Goal: Task Accomplishment & Management: Manage account settings

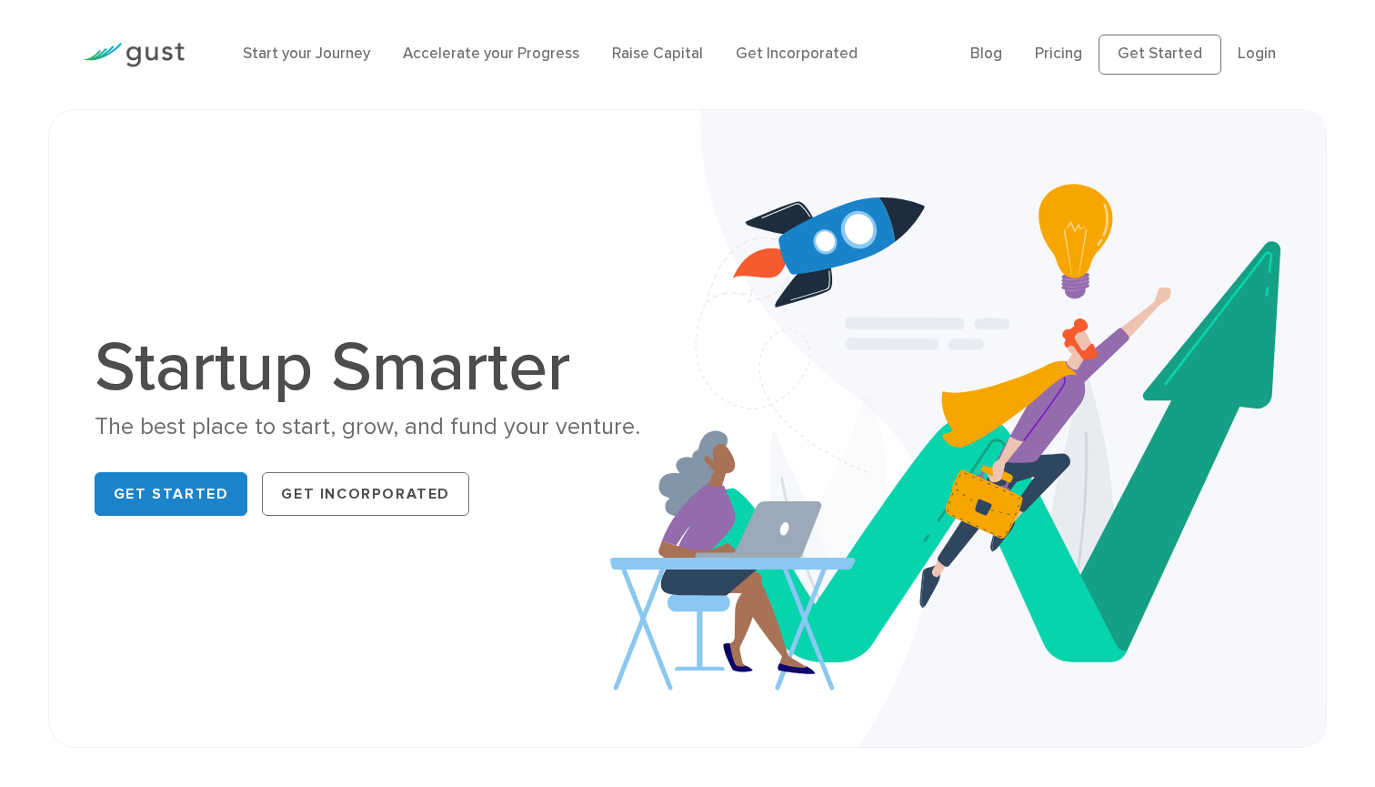
click at [1277, 51] on ul "Blog FAQ Pricing Get Started Login Login" at bounding box center [1131, 55] width 322 height 40
click at [1262, 51] on link "Login" at bounding box center [1257, 54] width 38 height 18
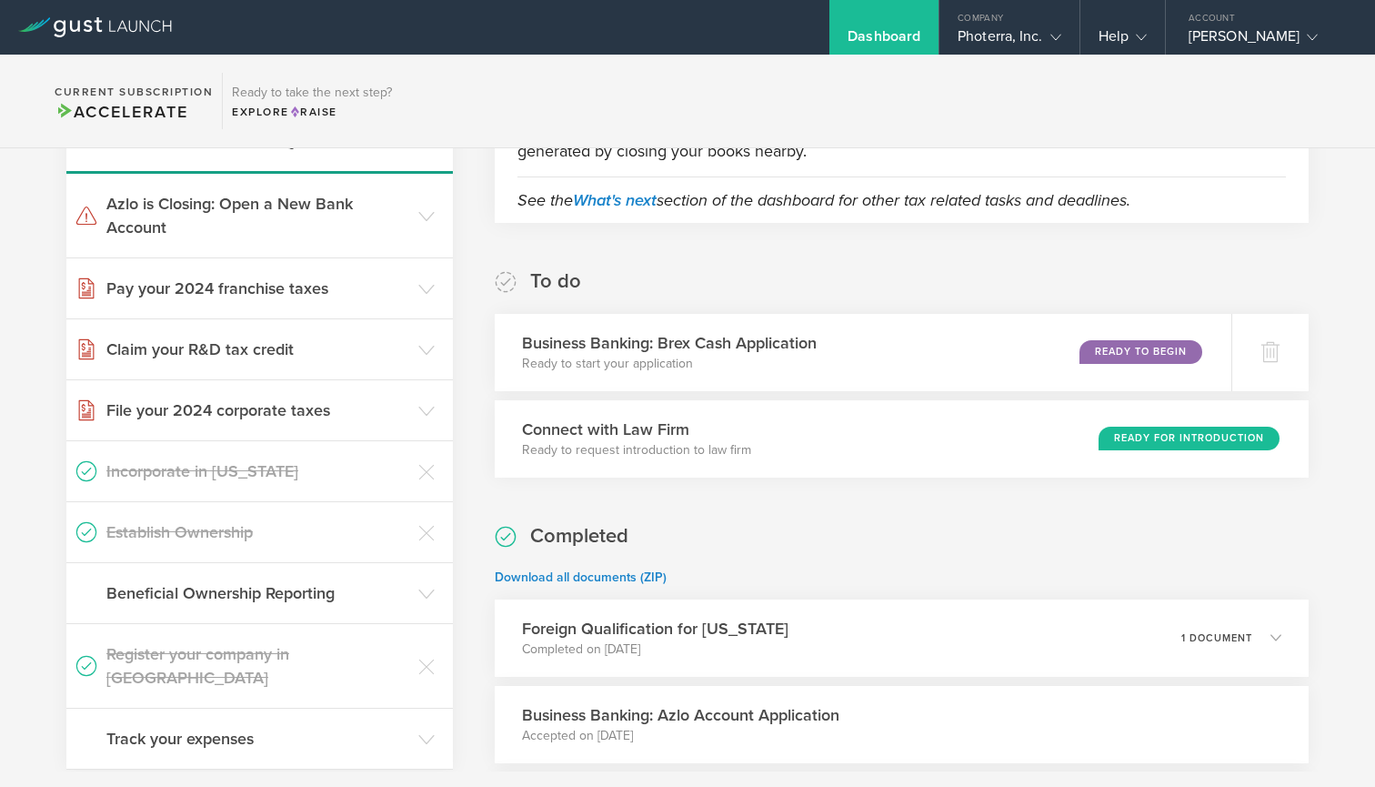
scroll to position [203, 0]
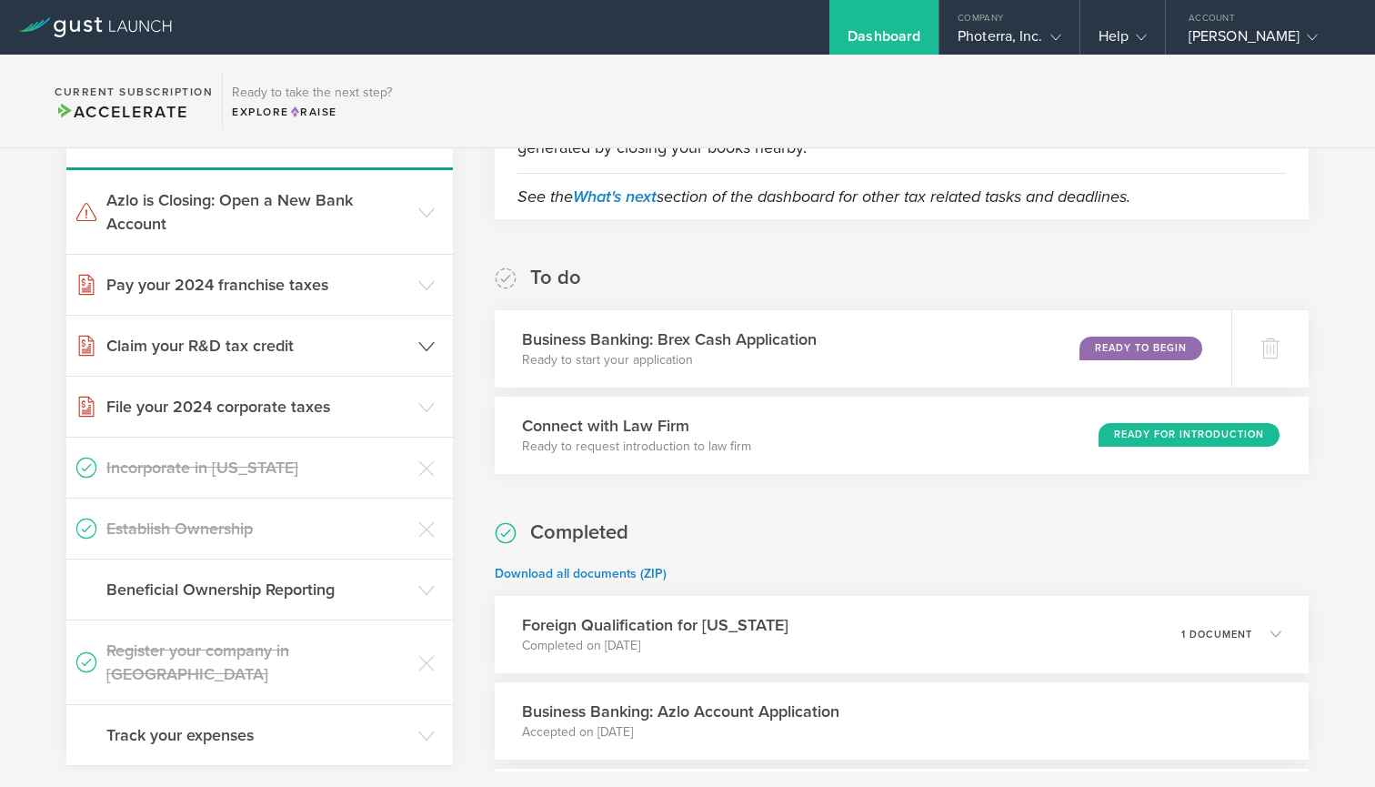
click at [342, 357] on h3 "Claim your R&D tax credit" at bounding box center [257, 346] width 303 height 24
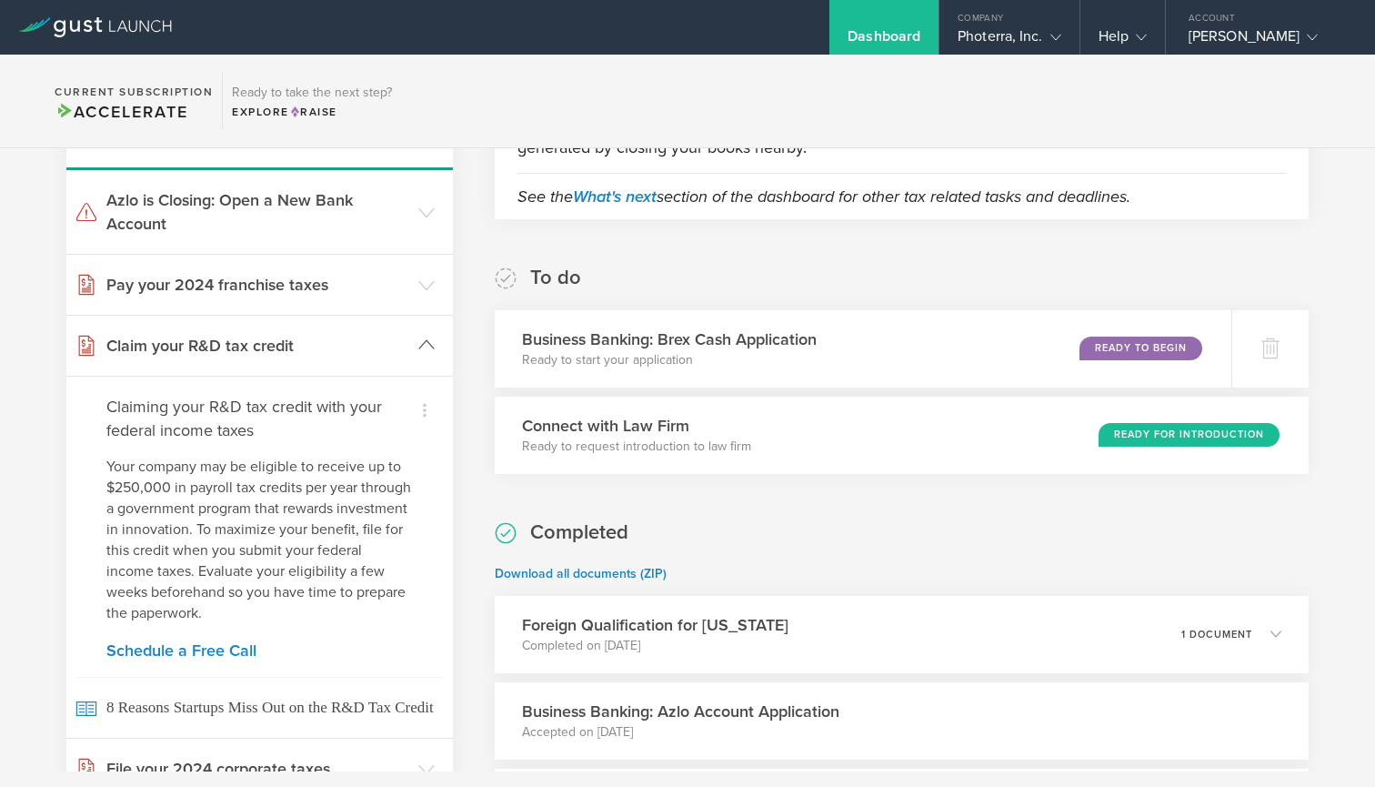
click at [342, 357] on h3 "Claim your R&D tax credit" at bounding box center [257, 346] width 303 height 24
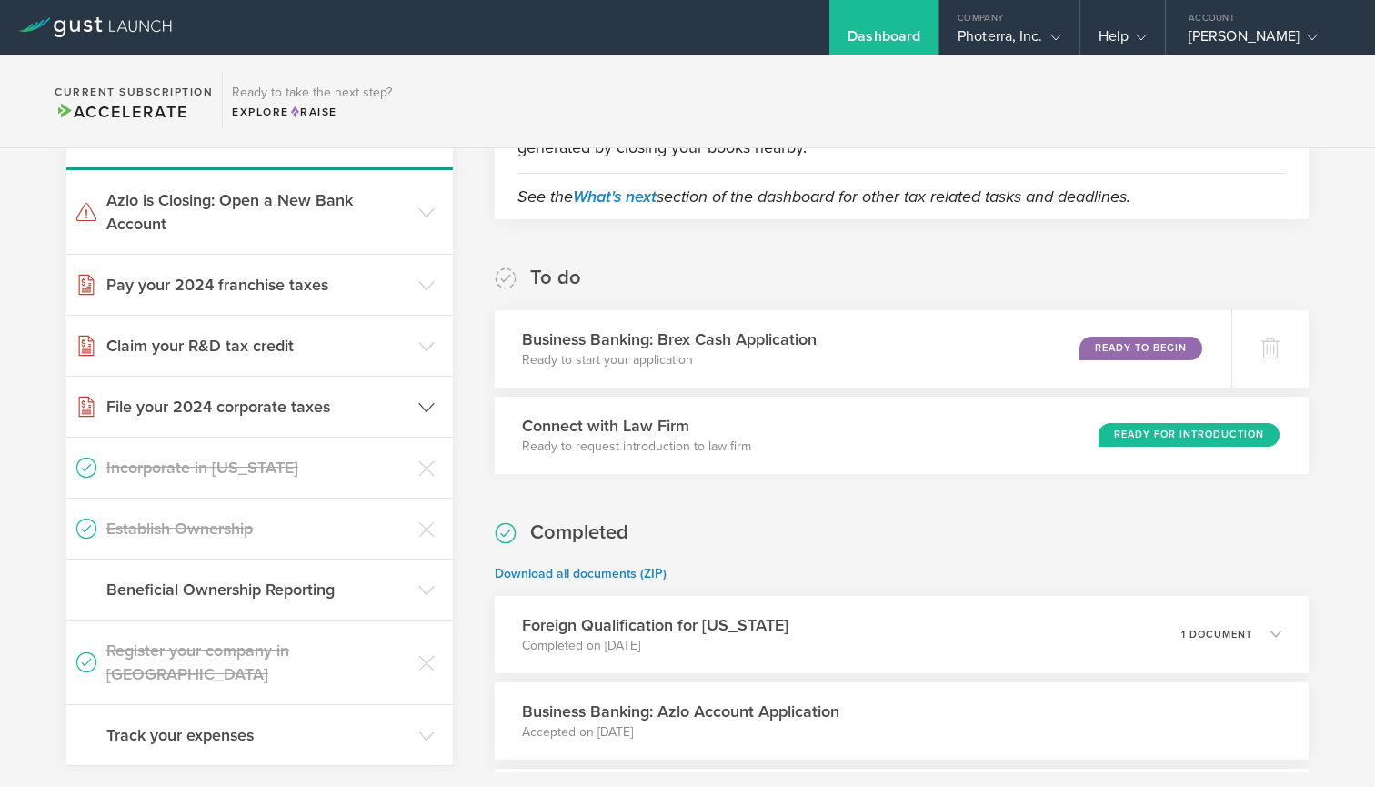
click at [321, 407] on h3 "File your 2024 corporate taxes" at bounding box center [257, 407] width 303 height 24
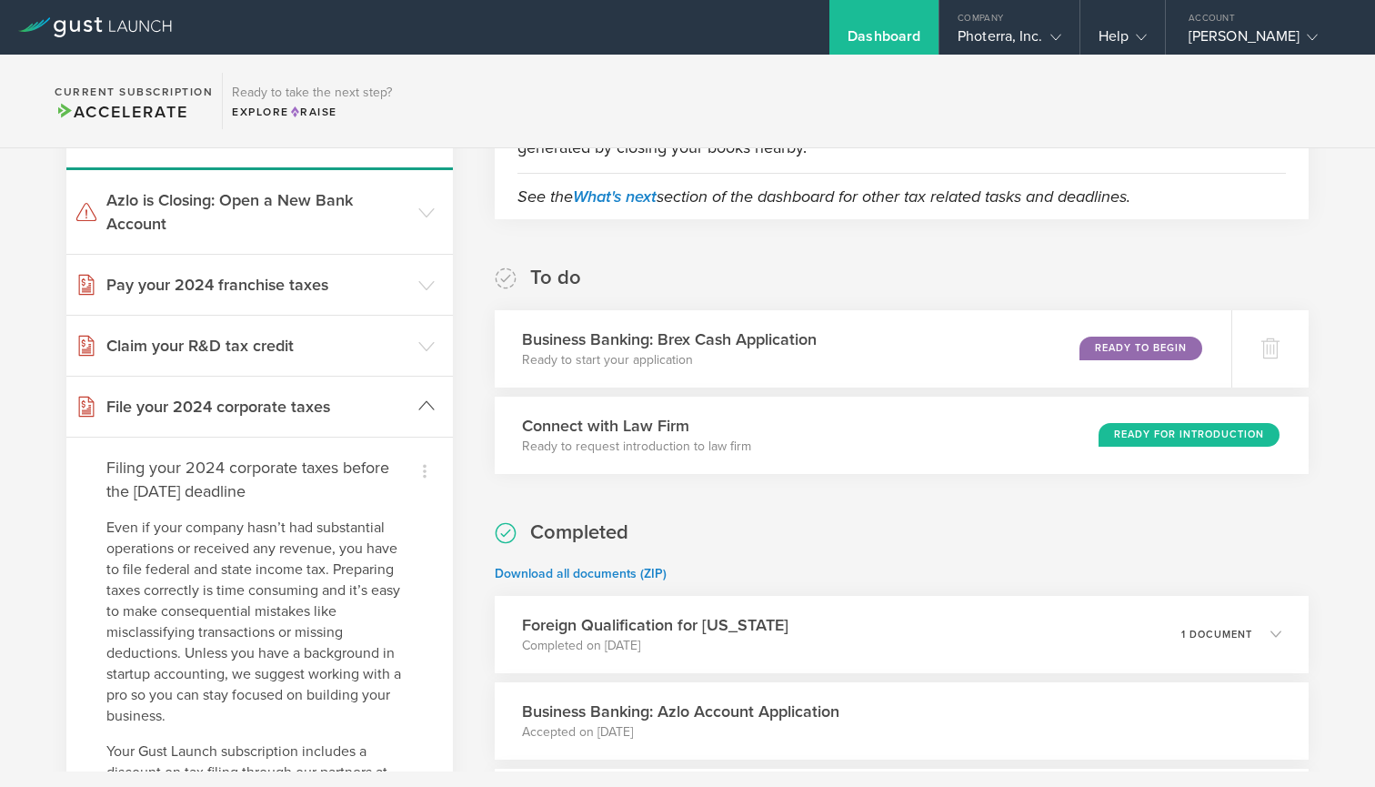
click at [321, 407] on h3 "File your 2024 corporate taxes" at bounding box center [257, 407] width 303 height 24
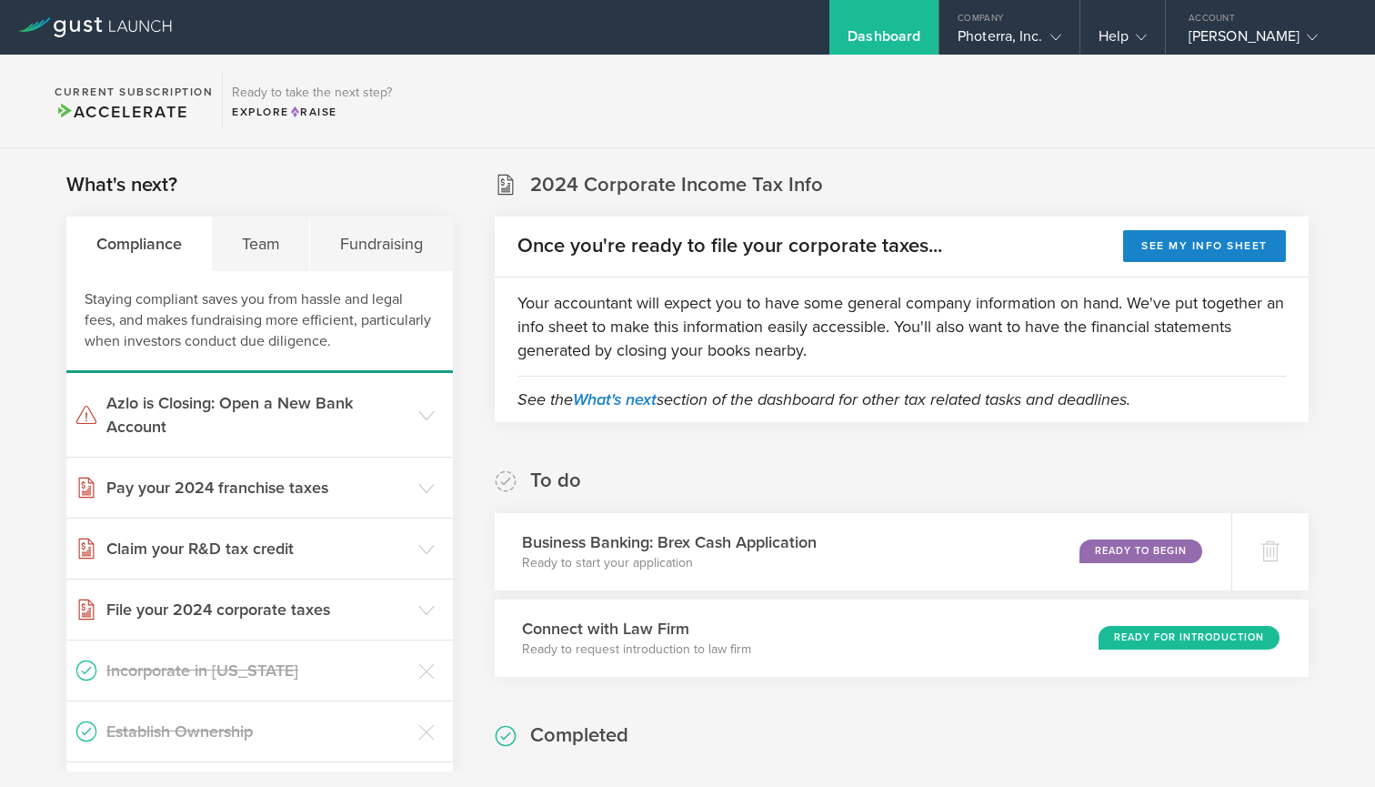
scroll to position [0, 0]
click at [1171, 242] on button "See my info sheet" at bounding box center [1204, 246] width 163 height 32
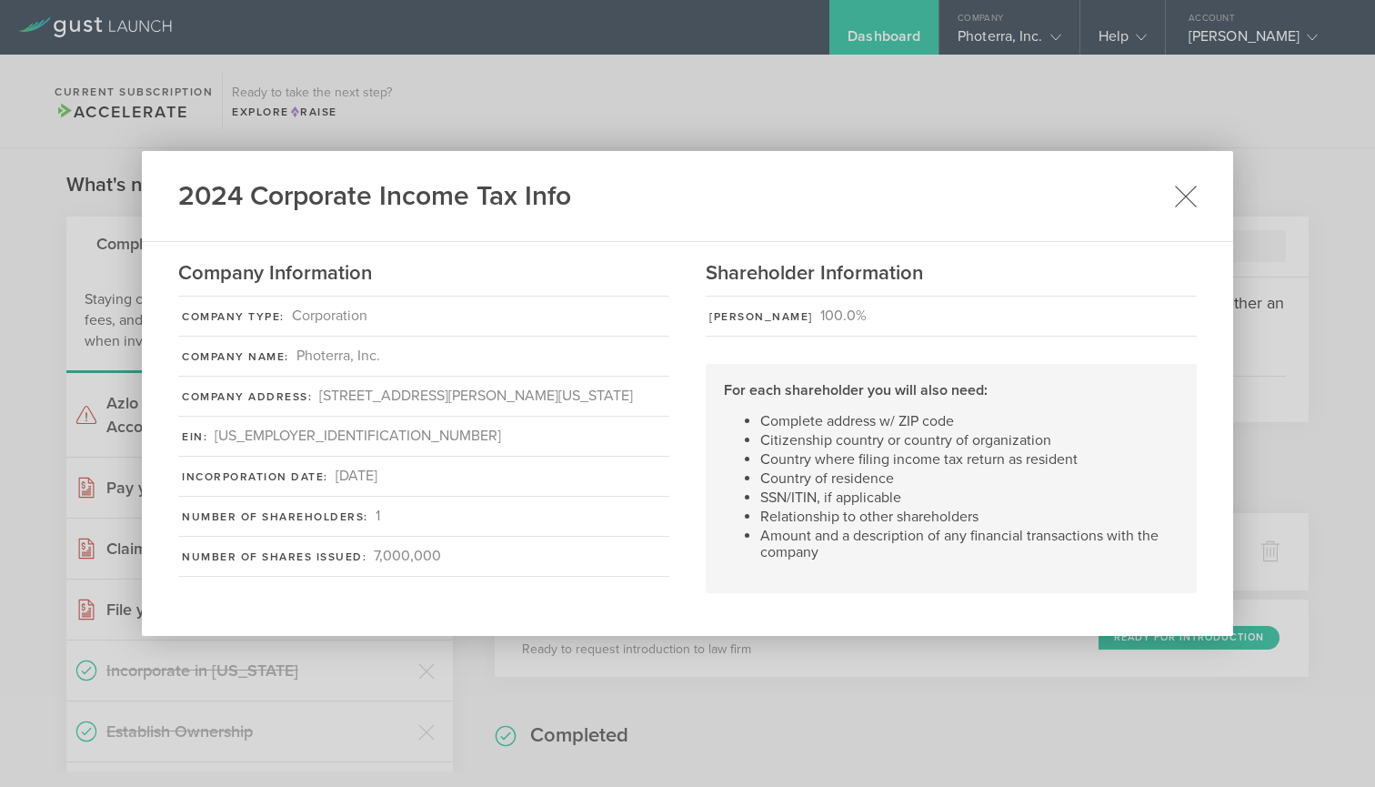
click at [1182, 186] on icon at bounding box center [1185, 196] width 23 height 23
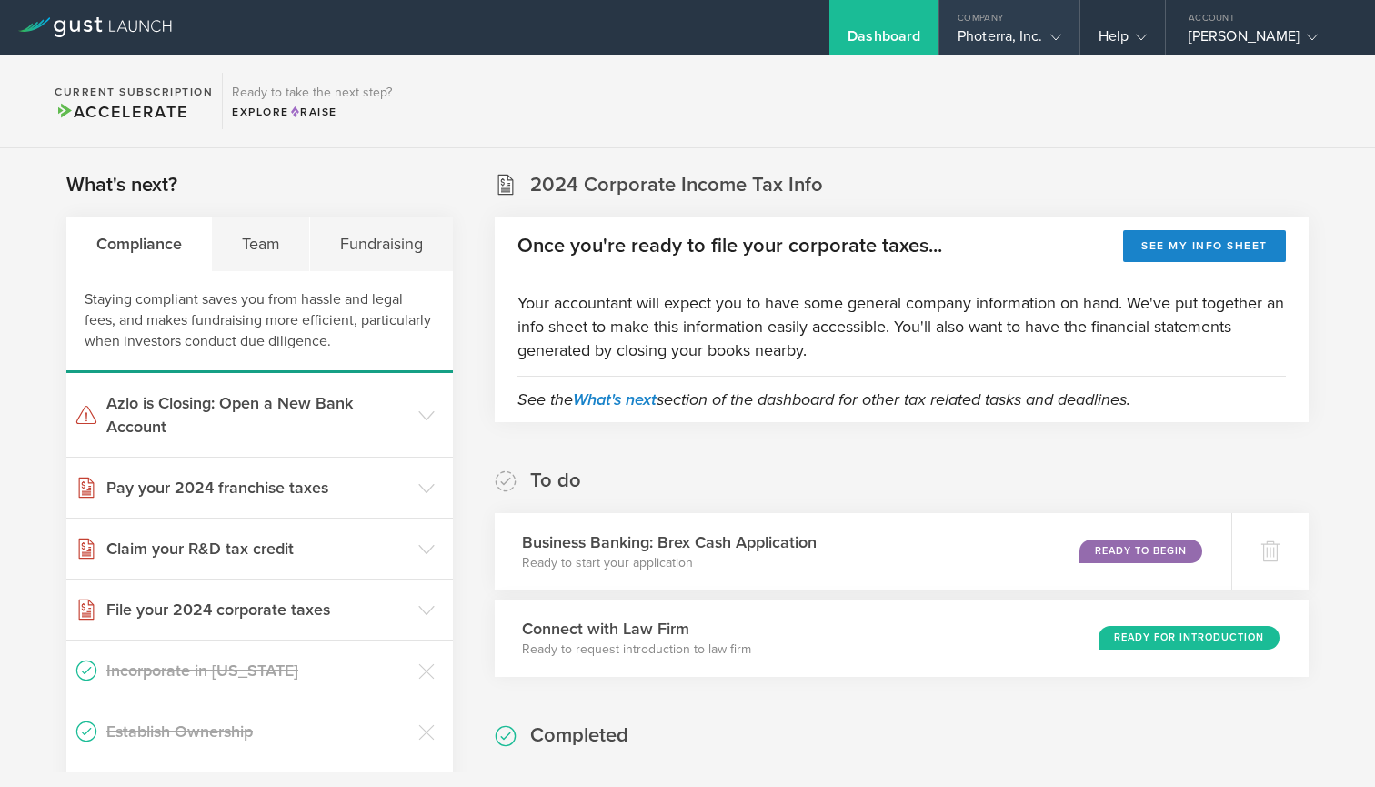
click at [1043, 23] on div "Company" at bounding box center [1008, 13] width 139 height 27
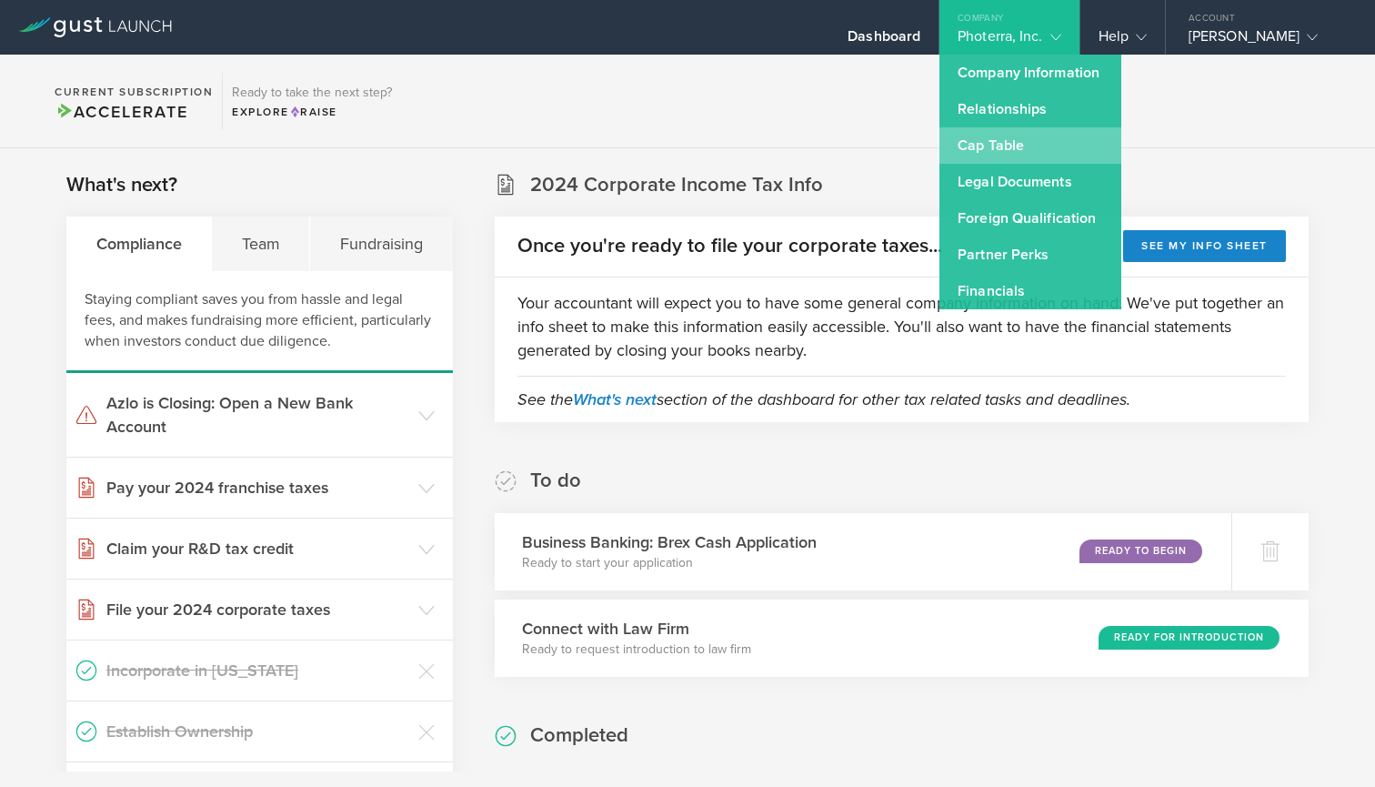
click at [1010, 150] on link "Cap Table" at bounding box center [1030, 145] width 182 height 36
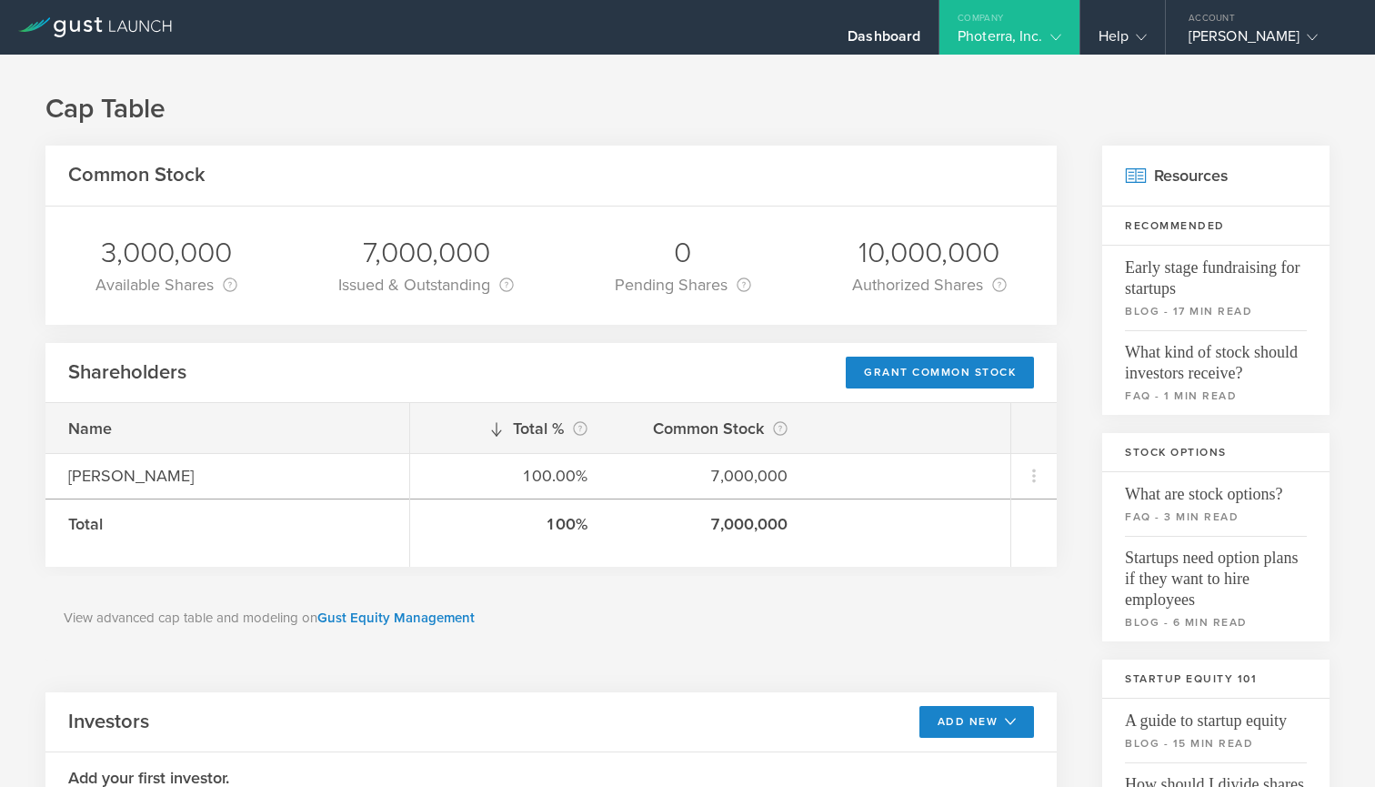
click at [1066, 35] on div "Photerra, Inc." at bounding box center [1008, 40] width 139 height 27
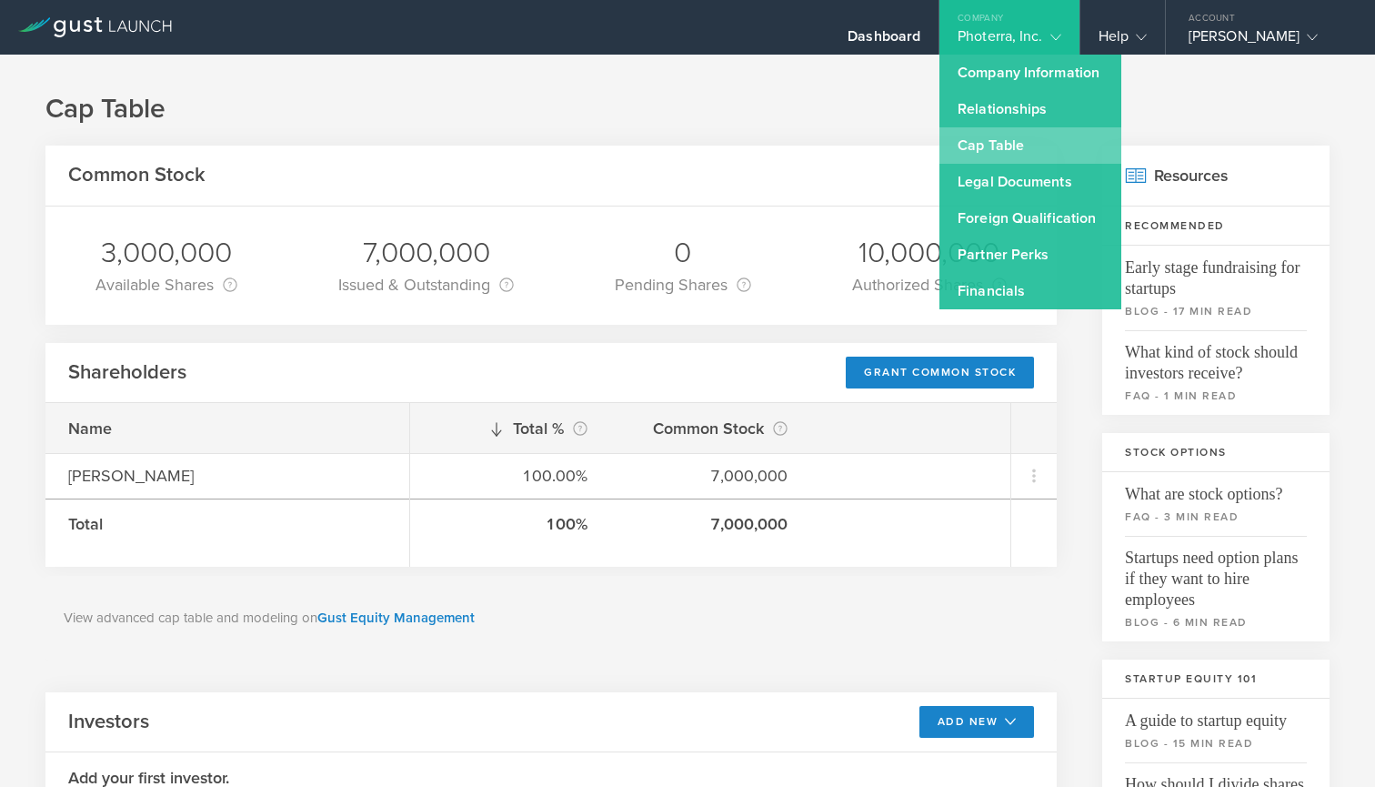
click at [1053, 143] on link "Cap Table" at bounding box center [1030, 145] width 182 height 36
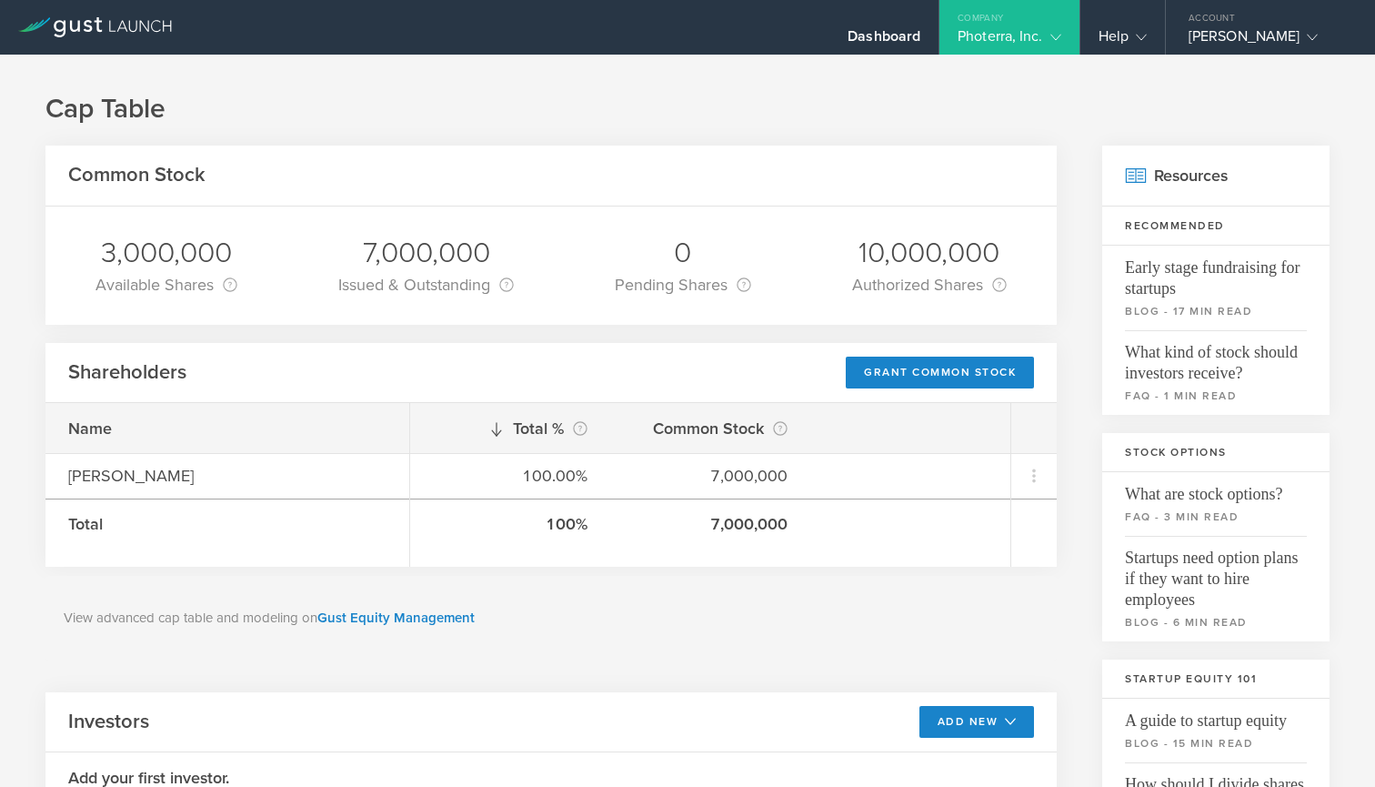
click at [380, 146] on div "Common Stock" at bounding box center [550, 176] width 1011 height 61
click at [67, 233] on div "3,000,000 Available Shares This is the number of shares that the company has av…" at bounding box center [550, 265] width 1011 height 118
click at [1150, 40] on div "Help" at bounding box center [1122, 27] width 85 height 55
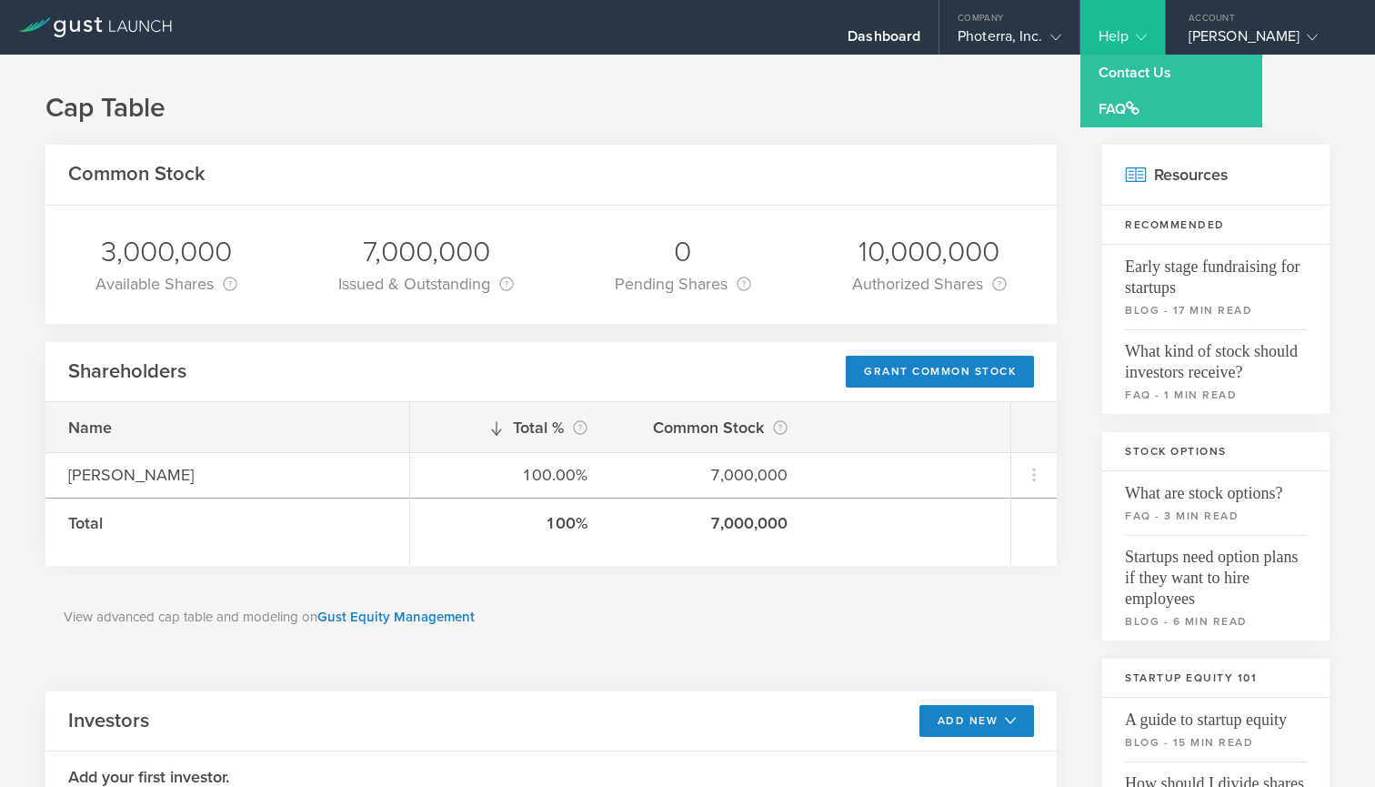
click at [1150, 39] on div "Help" at bounding box center [1122, 27] width 85 height 55
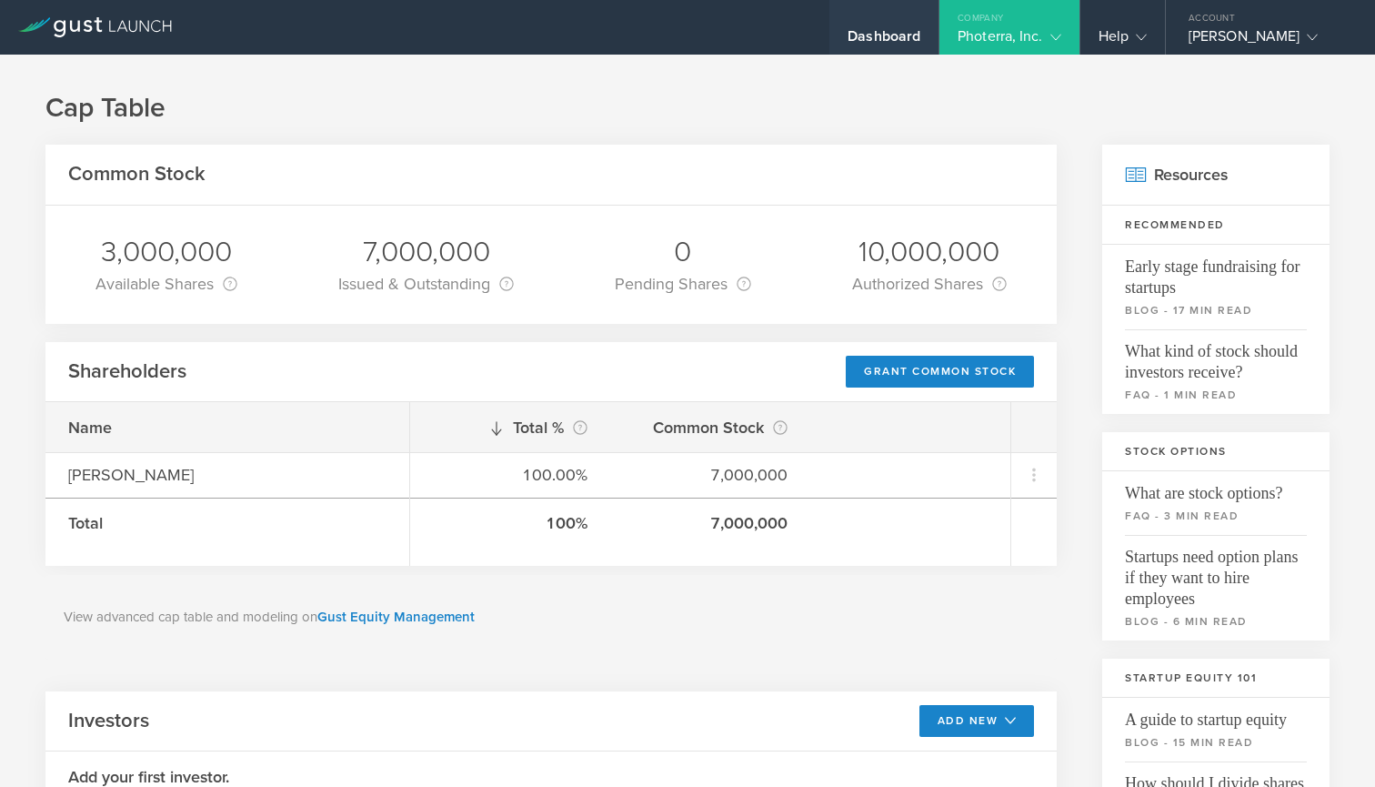
click at [874, 40] on div "Dashboard" at bounding box center [884, 40] width 73 height 27
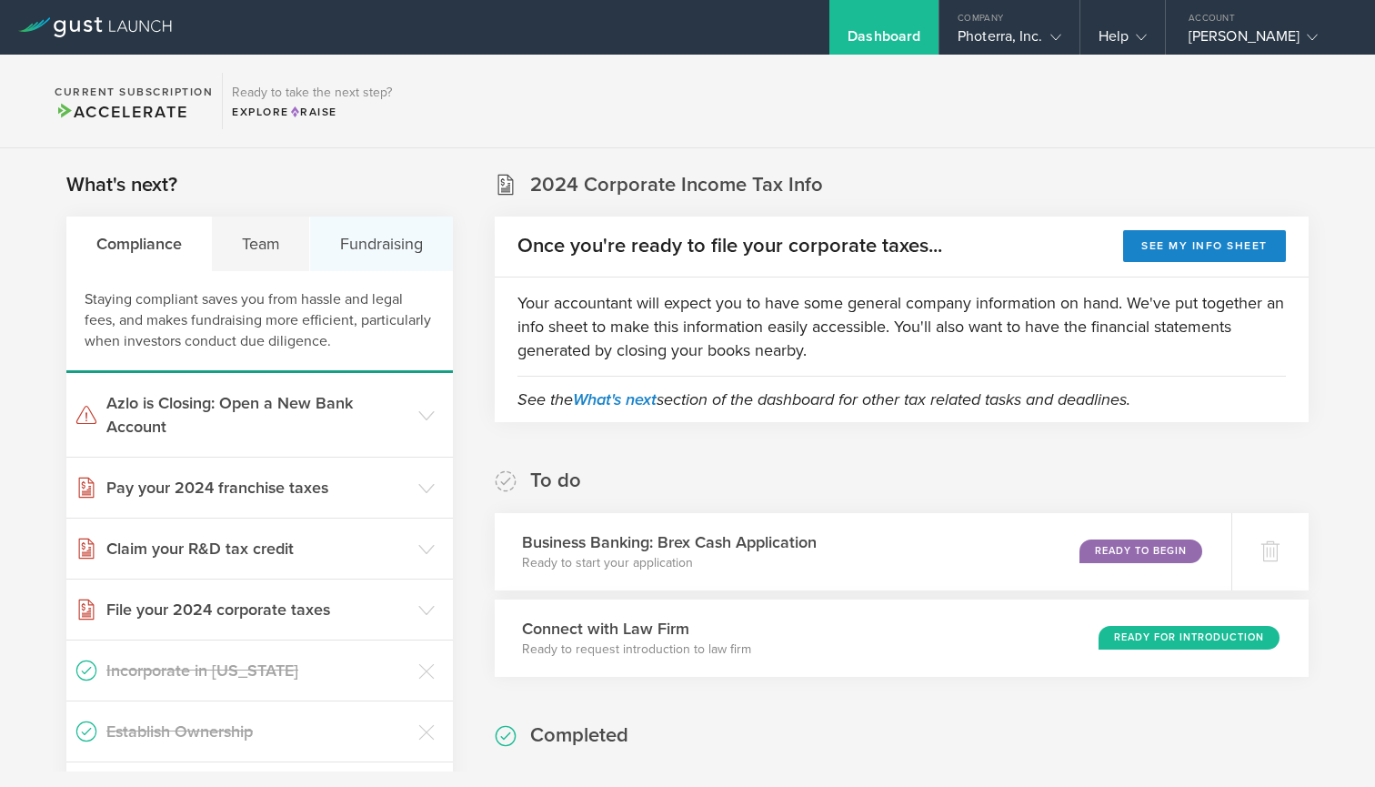
click at [386, 241] on div "Fundraising" at bounding box center [381, 243] width 142 height 55
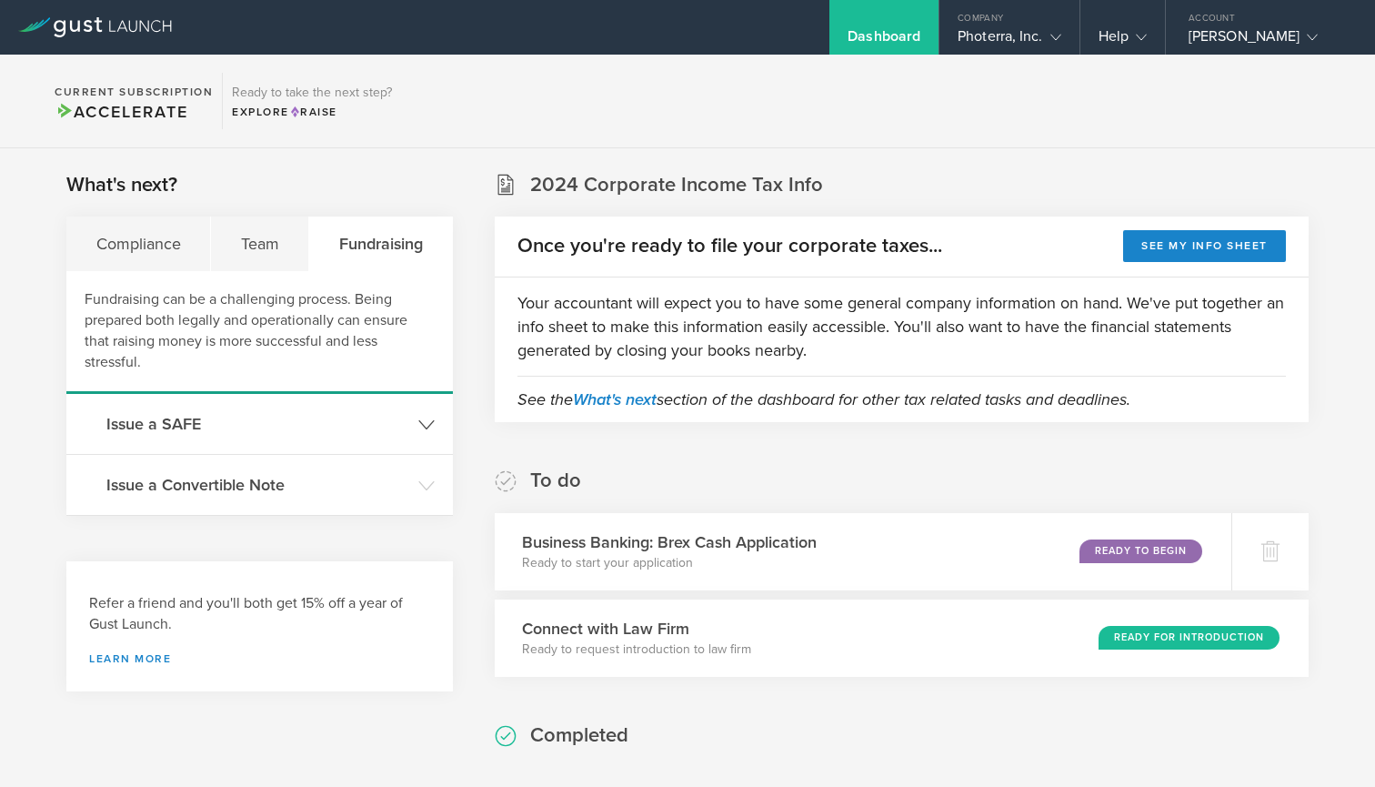
click at [394, 425] on h3 "Issue a SAFE" at bounding box center [257, 424] width 303 height 24
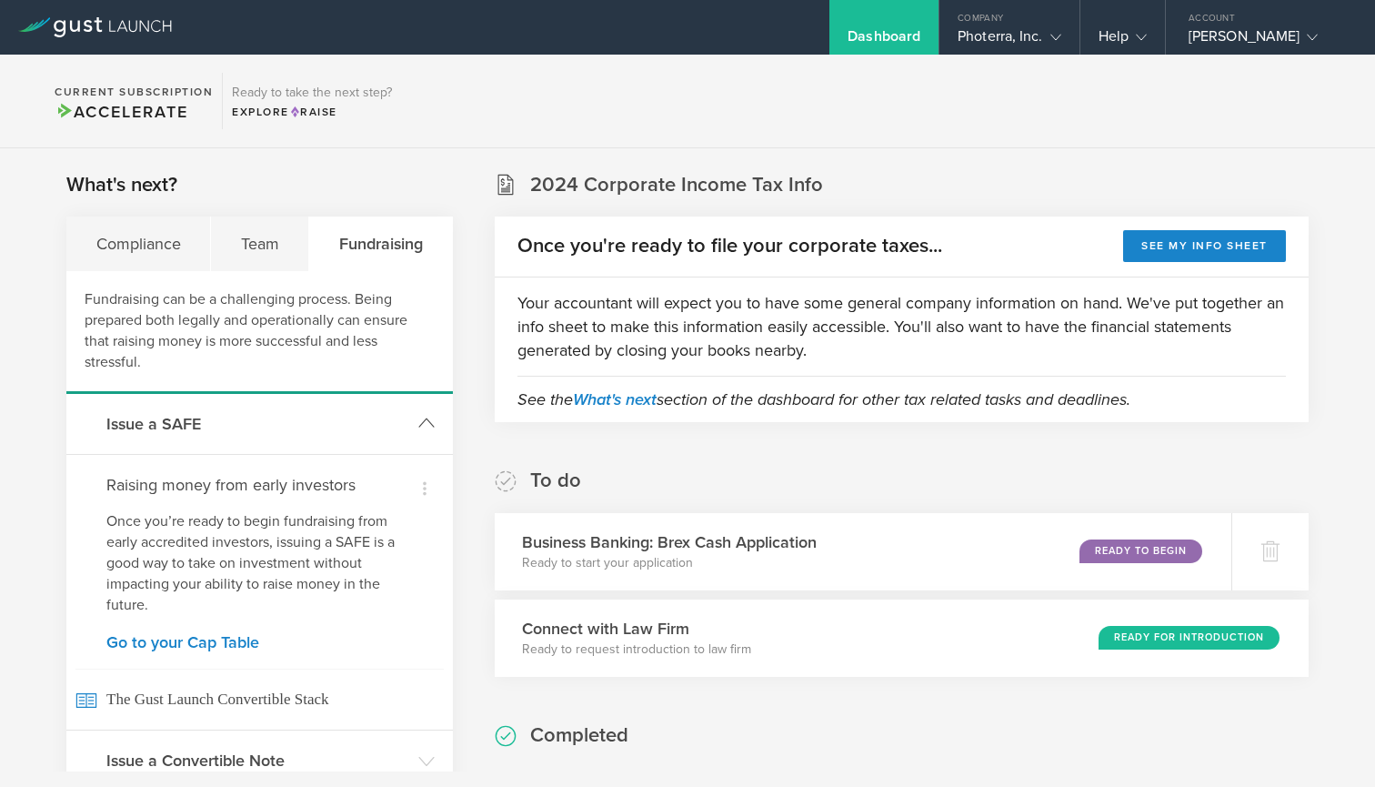
click at [394, 425] on h3 "Issue a SAFE" at bounding box center [257, 424] width 303 height 24
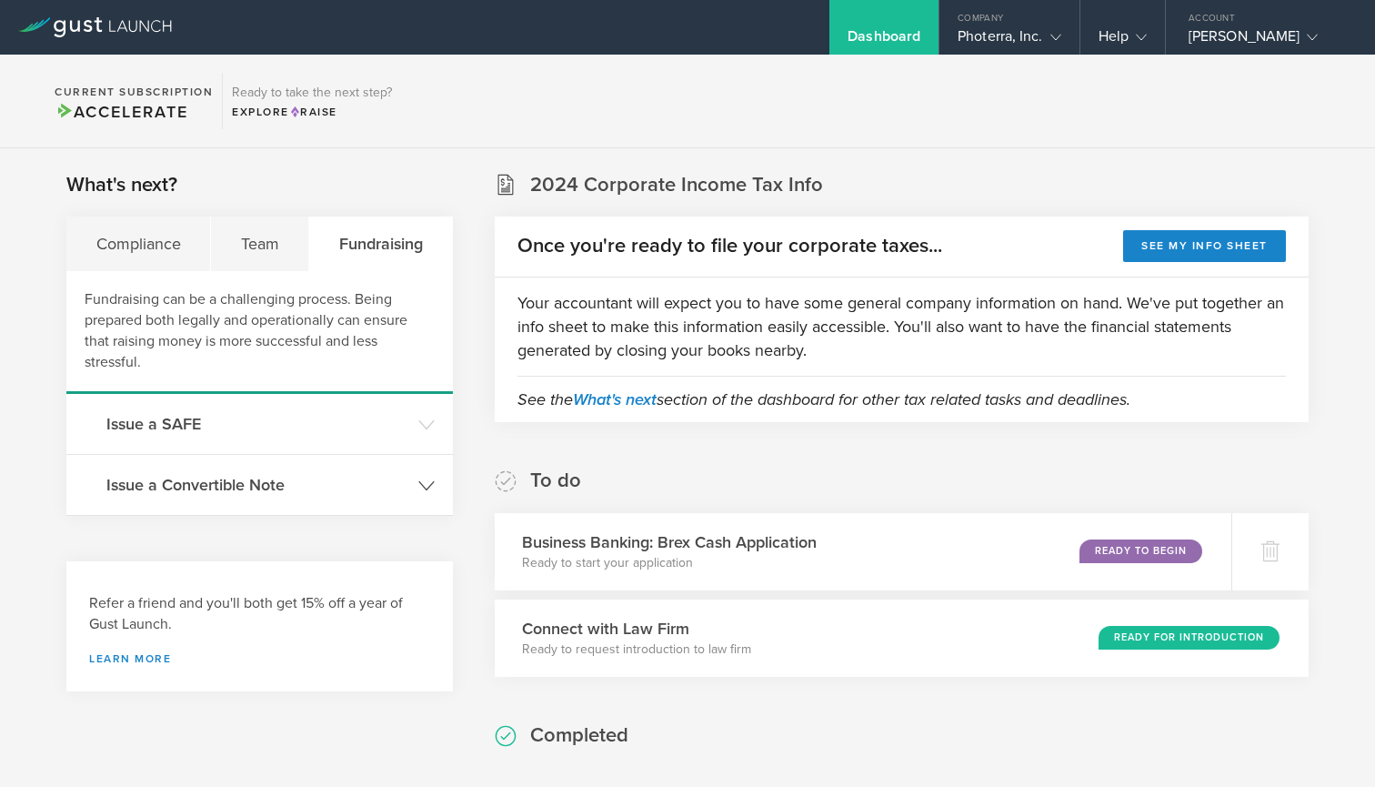
click at [396, 508] on header "Issue a Convertible Note" at bounding box center [259, 485] width 387 height 60
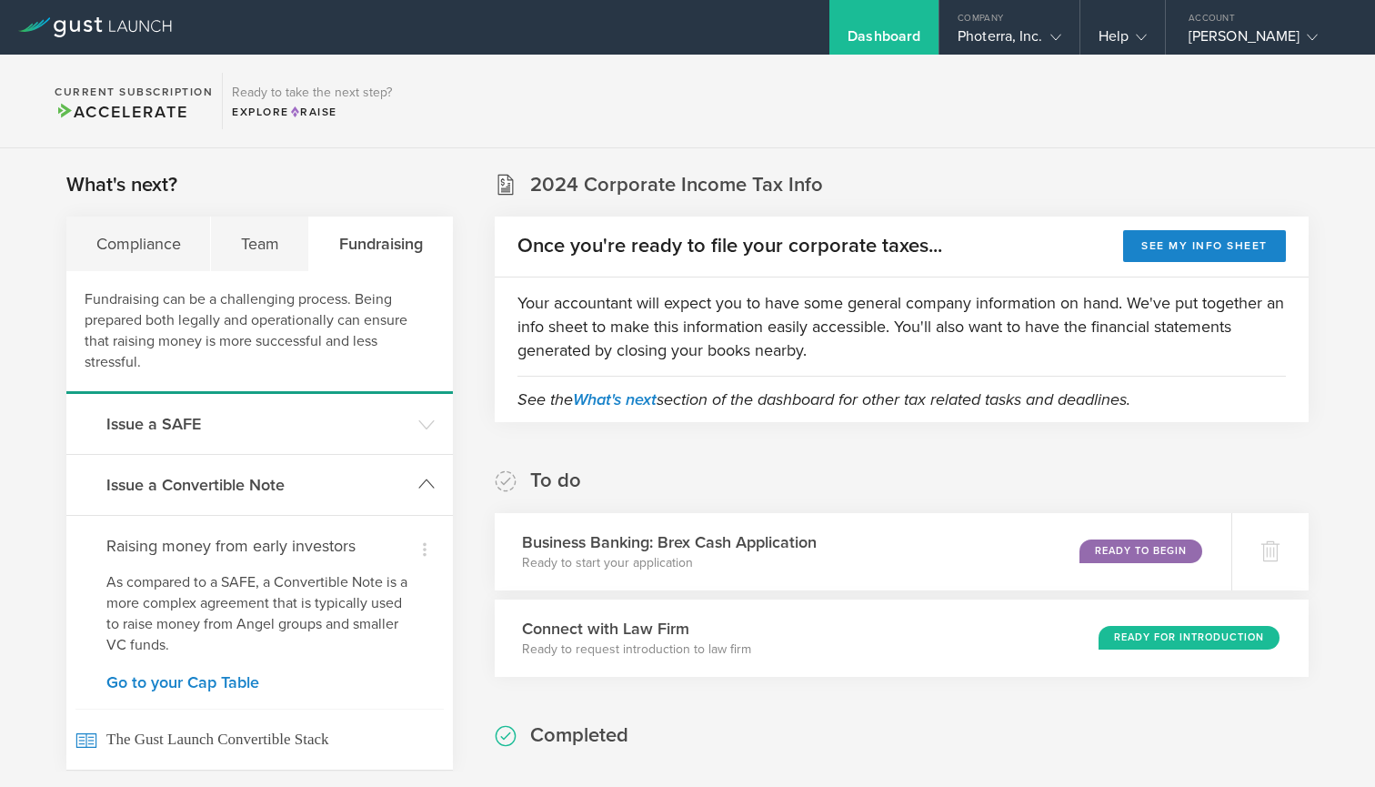
click at [410, 492] on header "Issue a Convertible Note" at bounding box center [259, 485] width 387 height 60
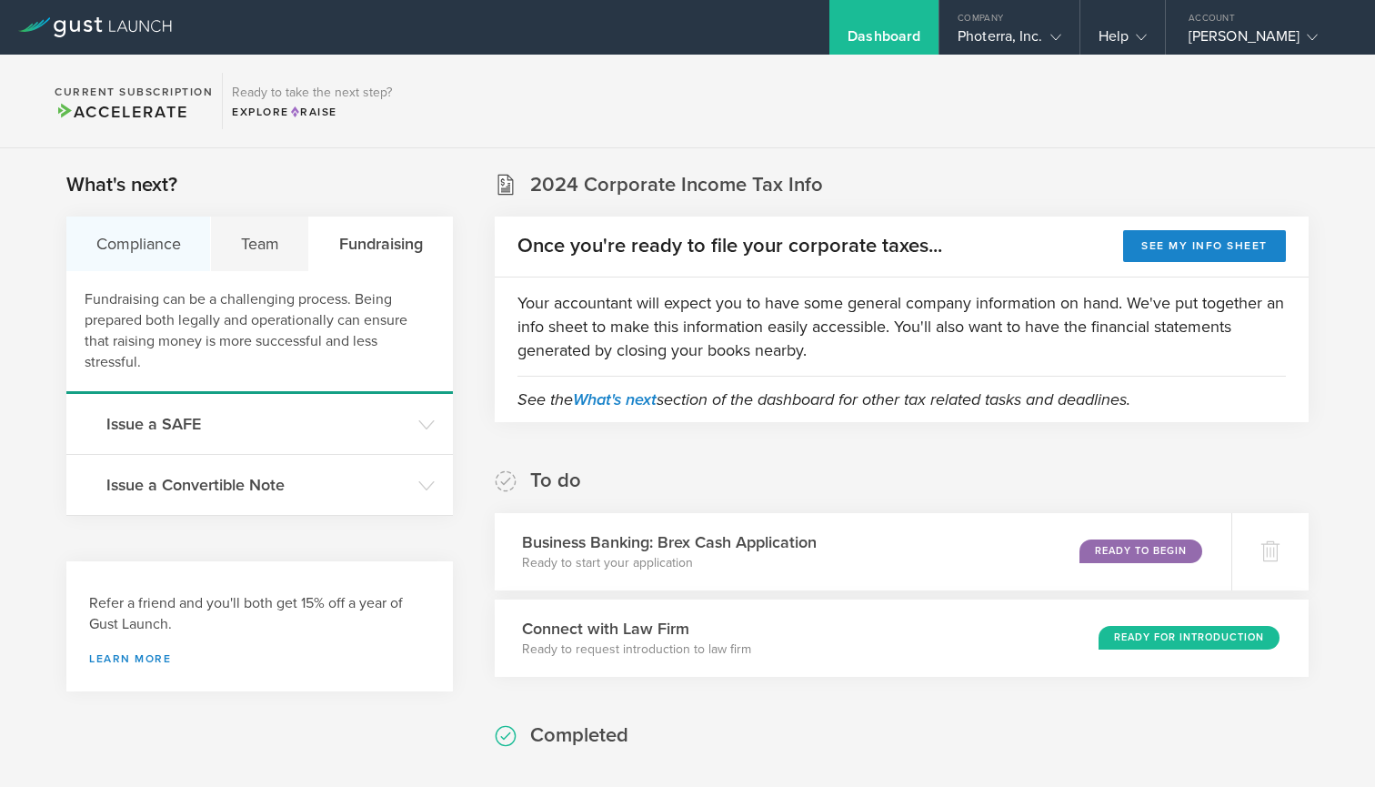
click at [180, 243] on div "Compliance" at bounding box center [138, 243] width 145 height 55
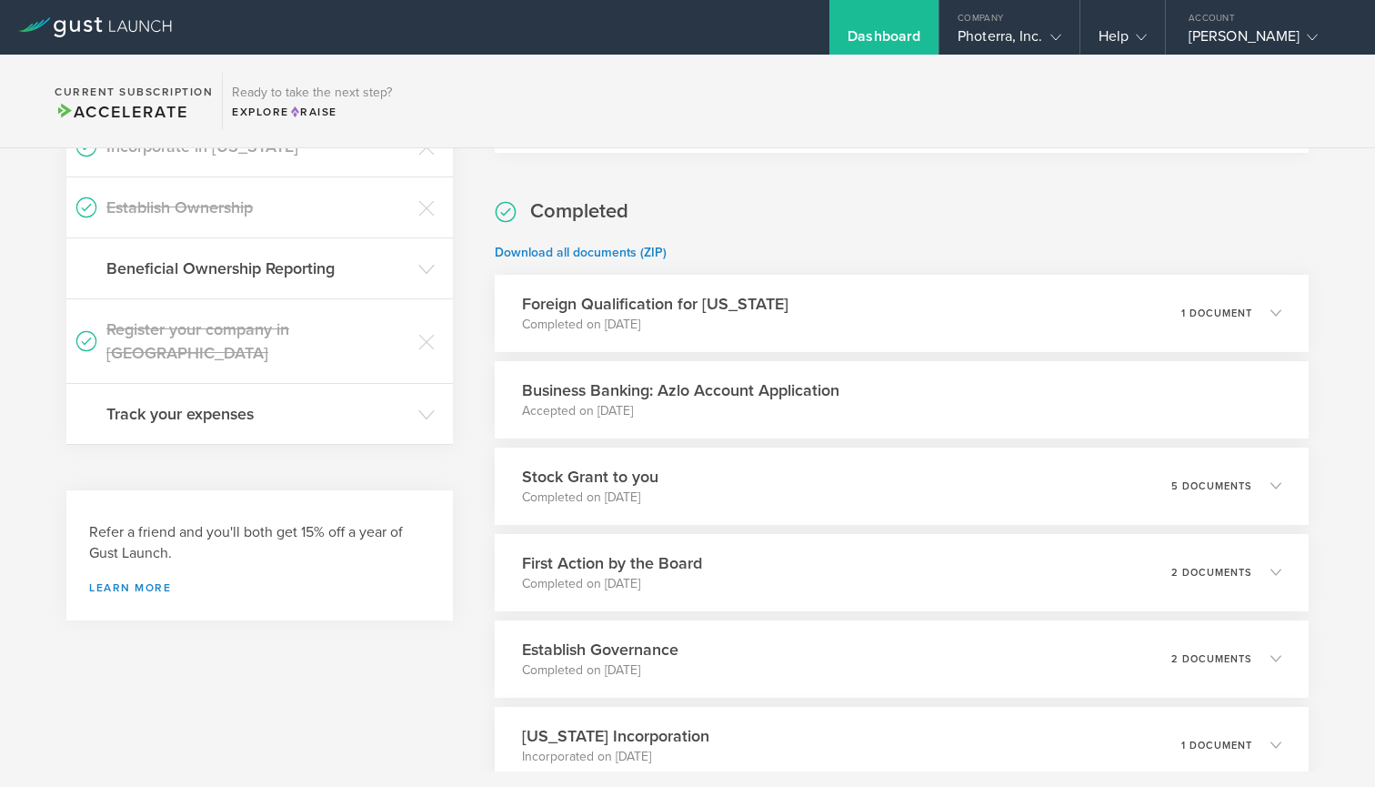
scroll to position [486, 0]
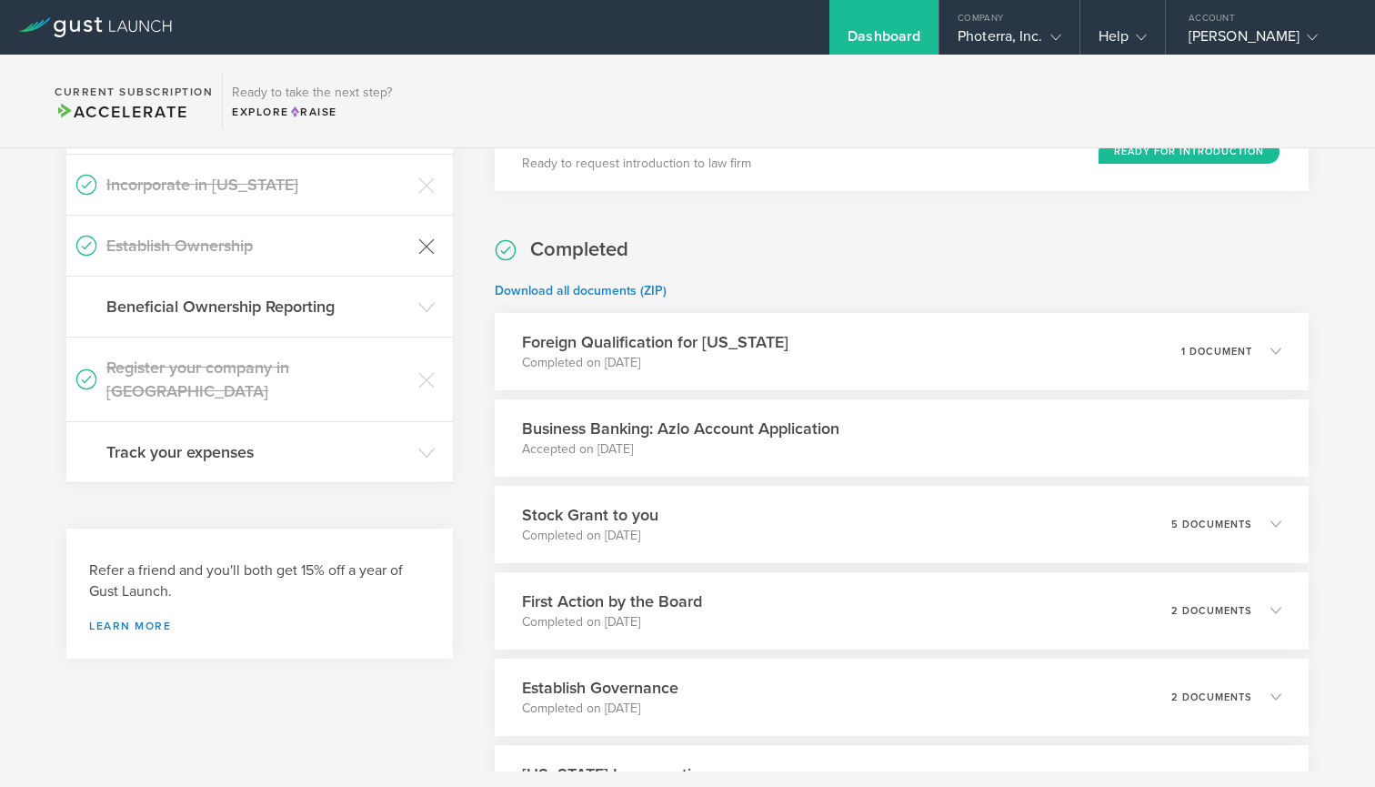
click at [420, 249] on icon at bounding box center [426, 246] width 16 height 16
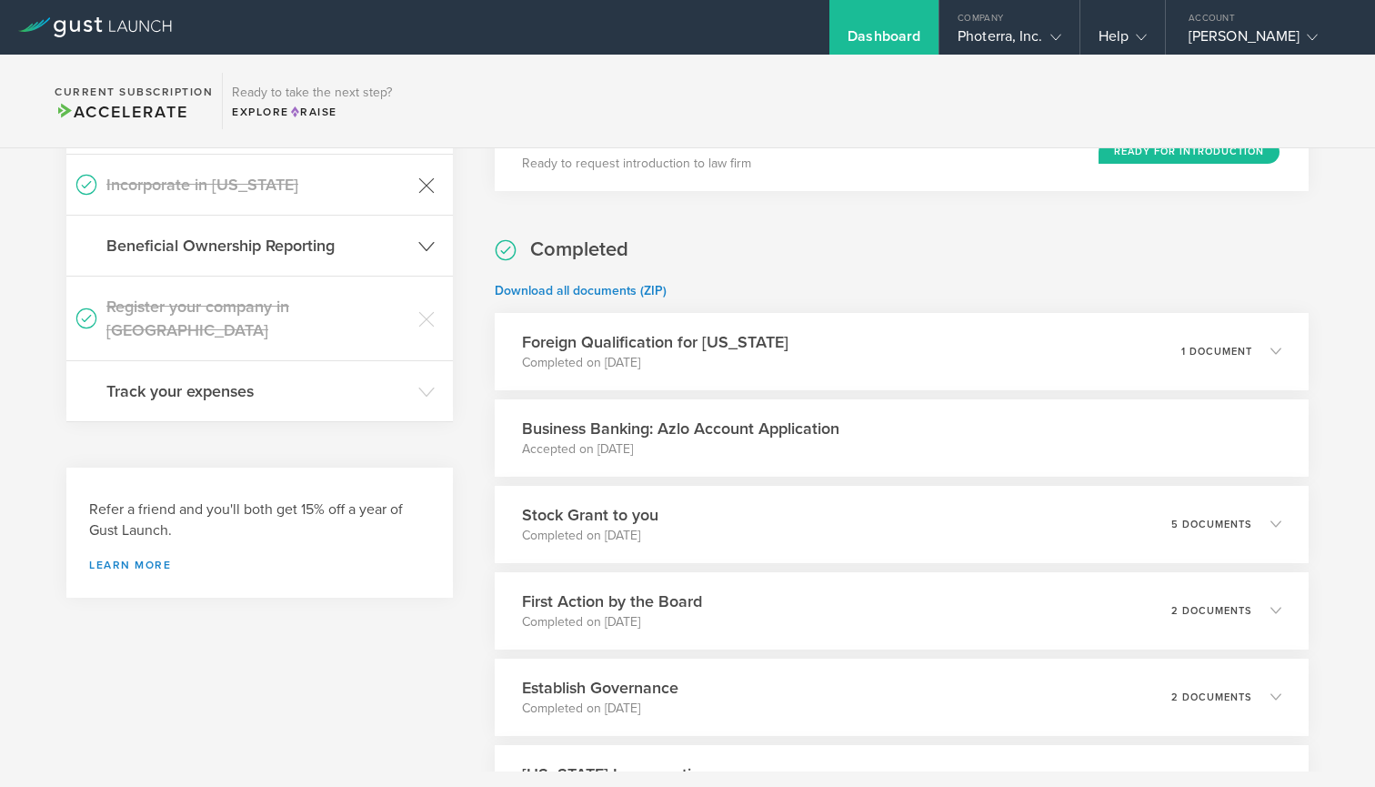
click at [431, 187] on icon at bounding box center [426, 185] width 16 height 16
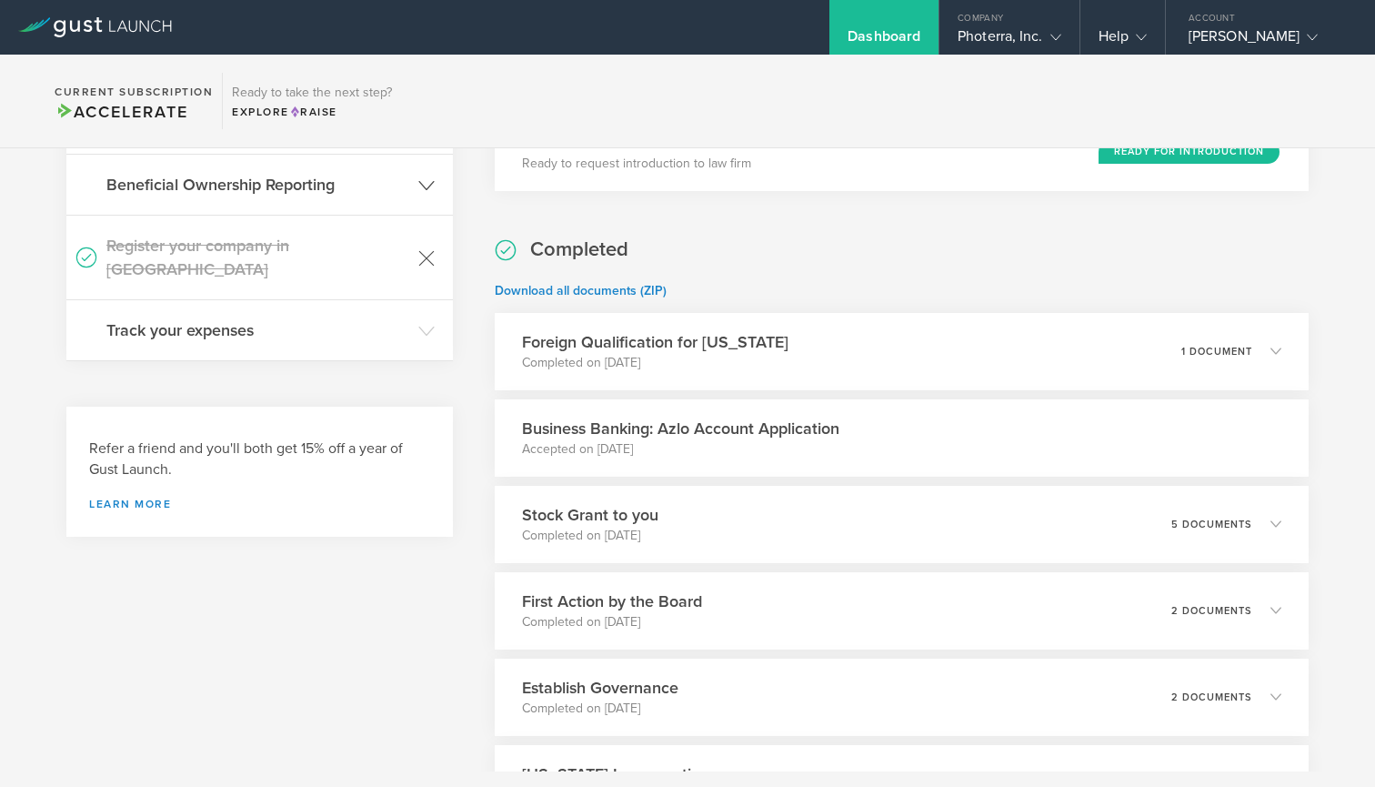
click at [429, 251] on icon at bounding box center [426, 258] width 15 height 15
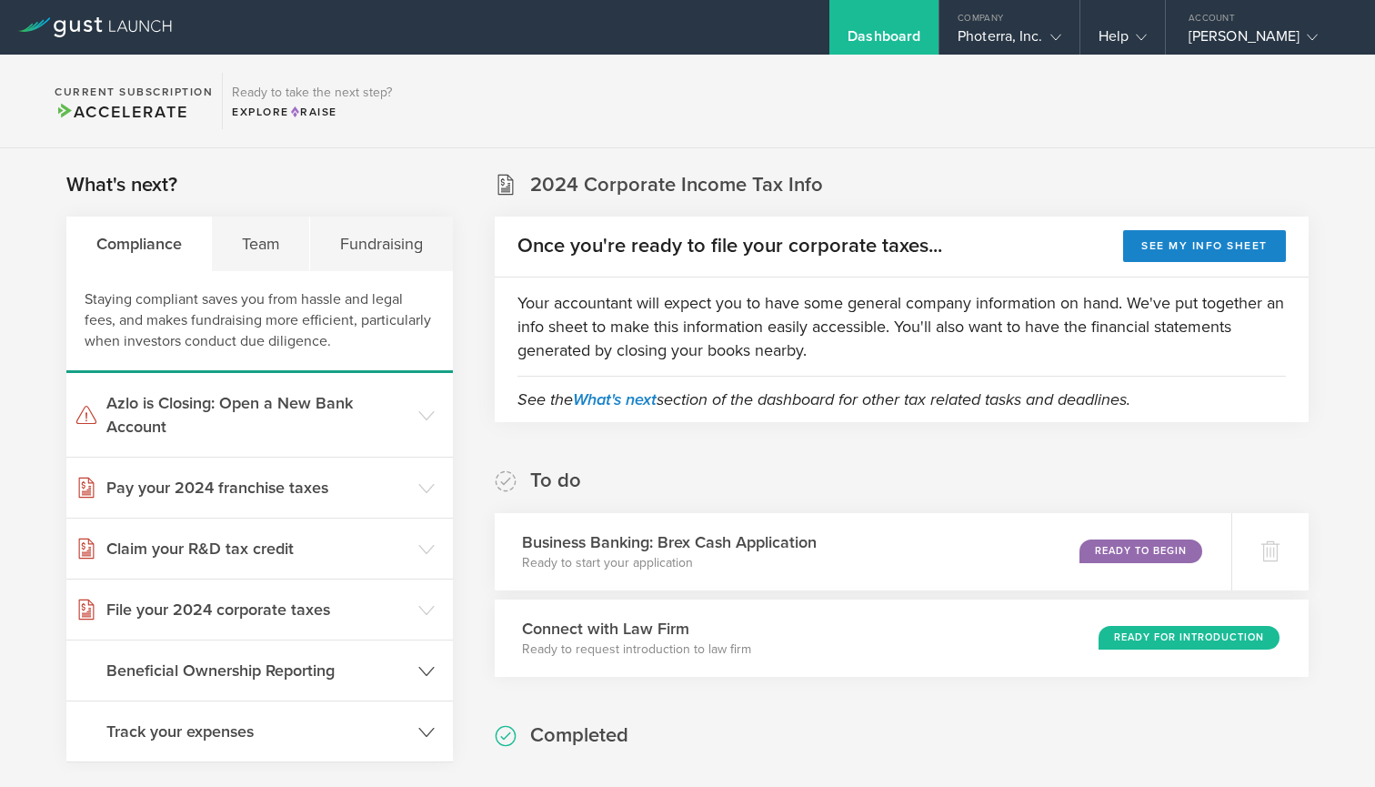
scroll to position [0, 0]
click at [1009, 35] on div "Photerra, Inc." at bounding box center [1009, 40] width 103 height 27
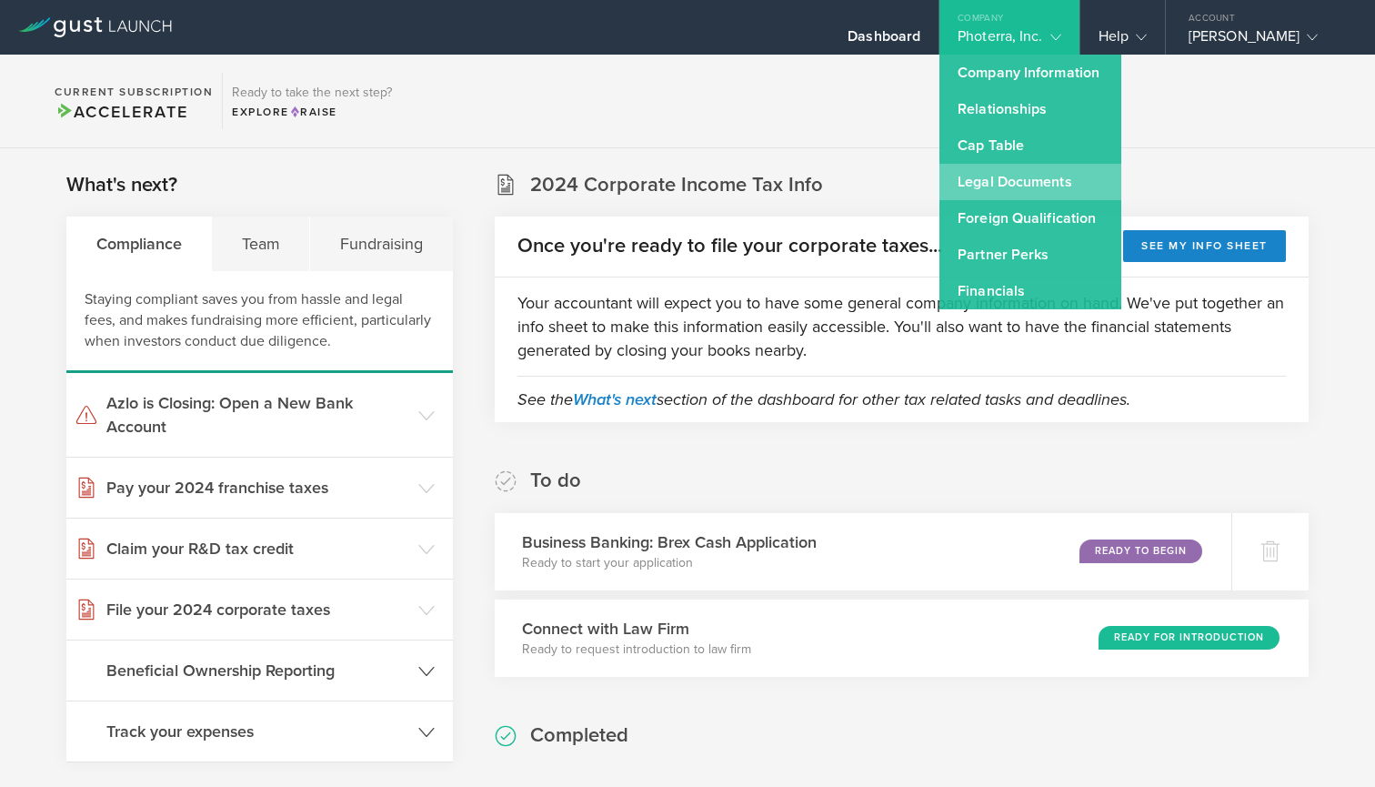
click at [1050, 185] on link "Legal Documents" at bounding box center [1030, 182] width 182 height 36
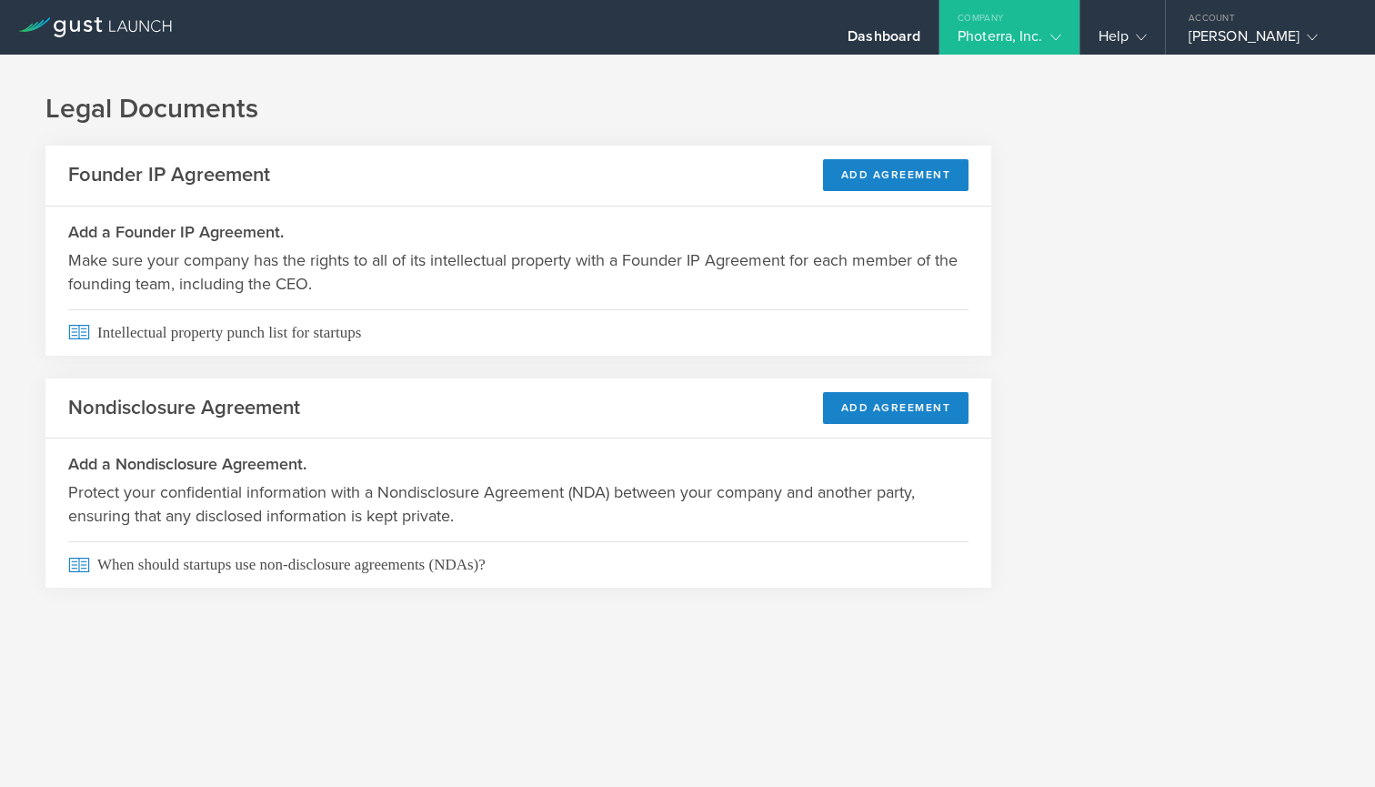
click at [1065, 40] on div "Photerra, Inc." at bounding box center [1008, 40] width 139 height 27
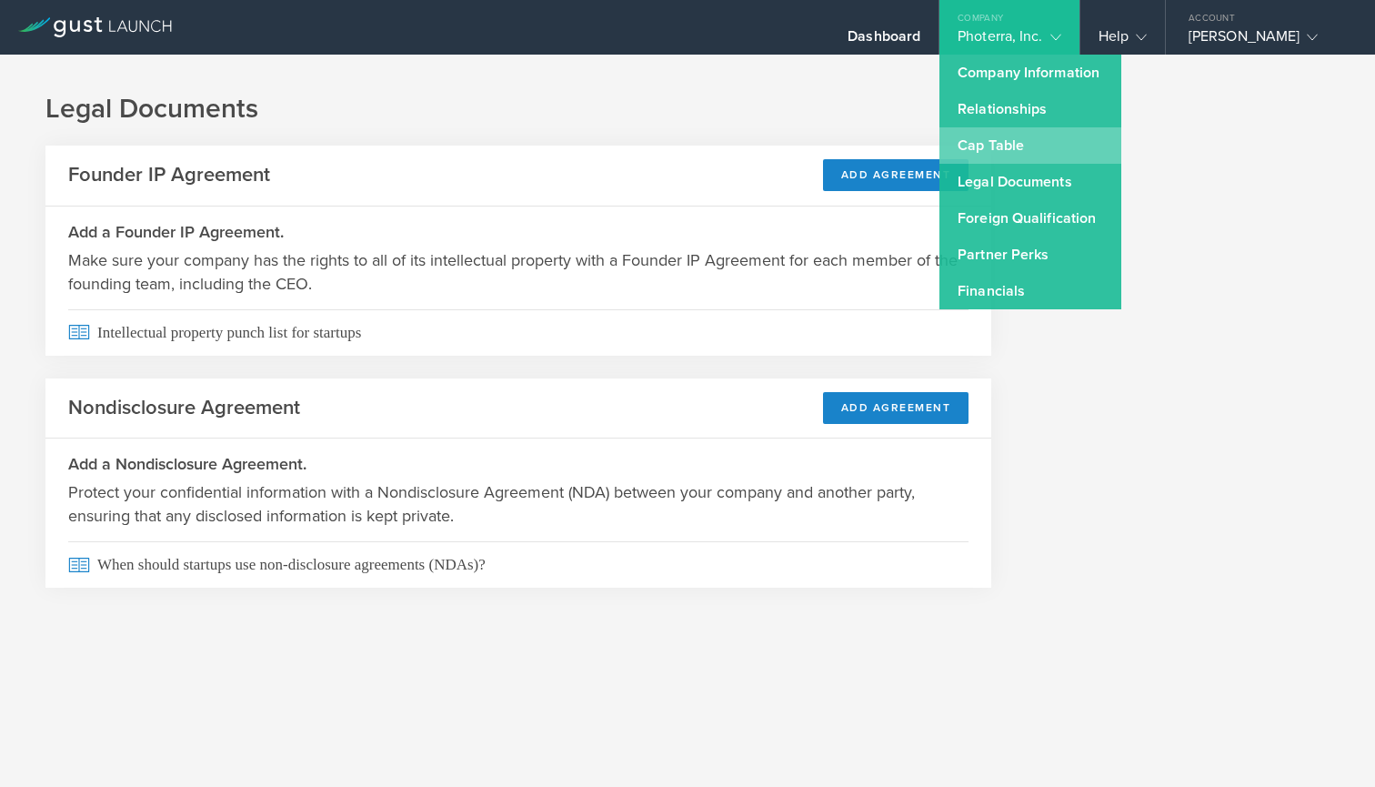
click at [1027, 146] on link "Cap Table" at bounding box center [1030, 145] width 182 height 36
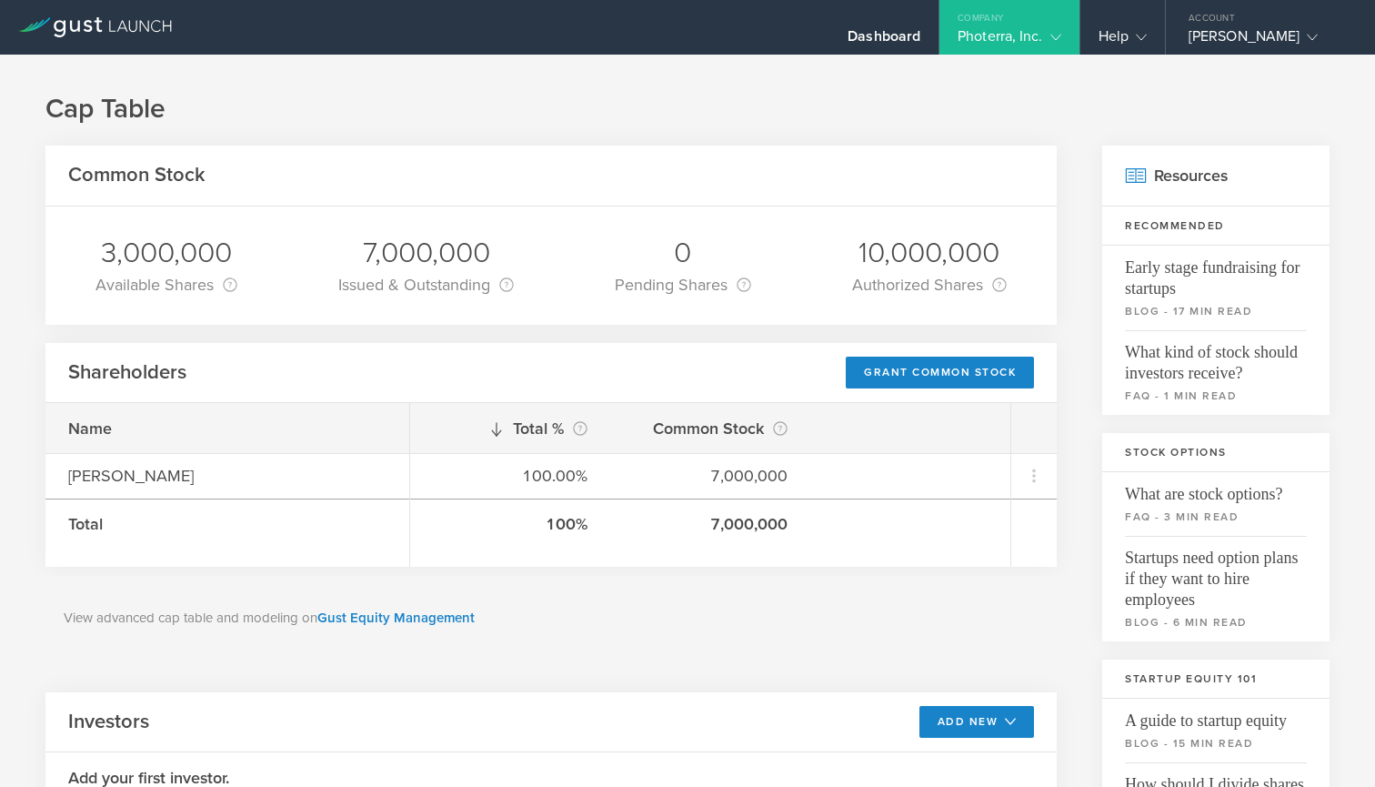
scroll to position [30, 0]
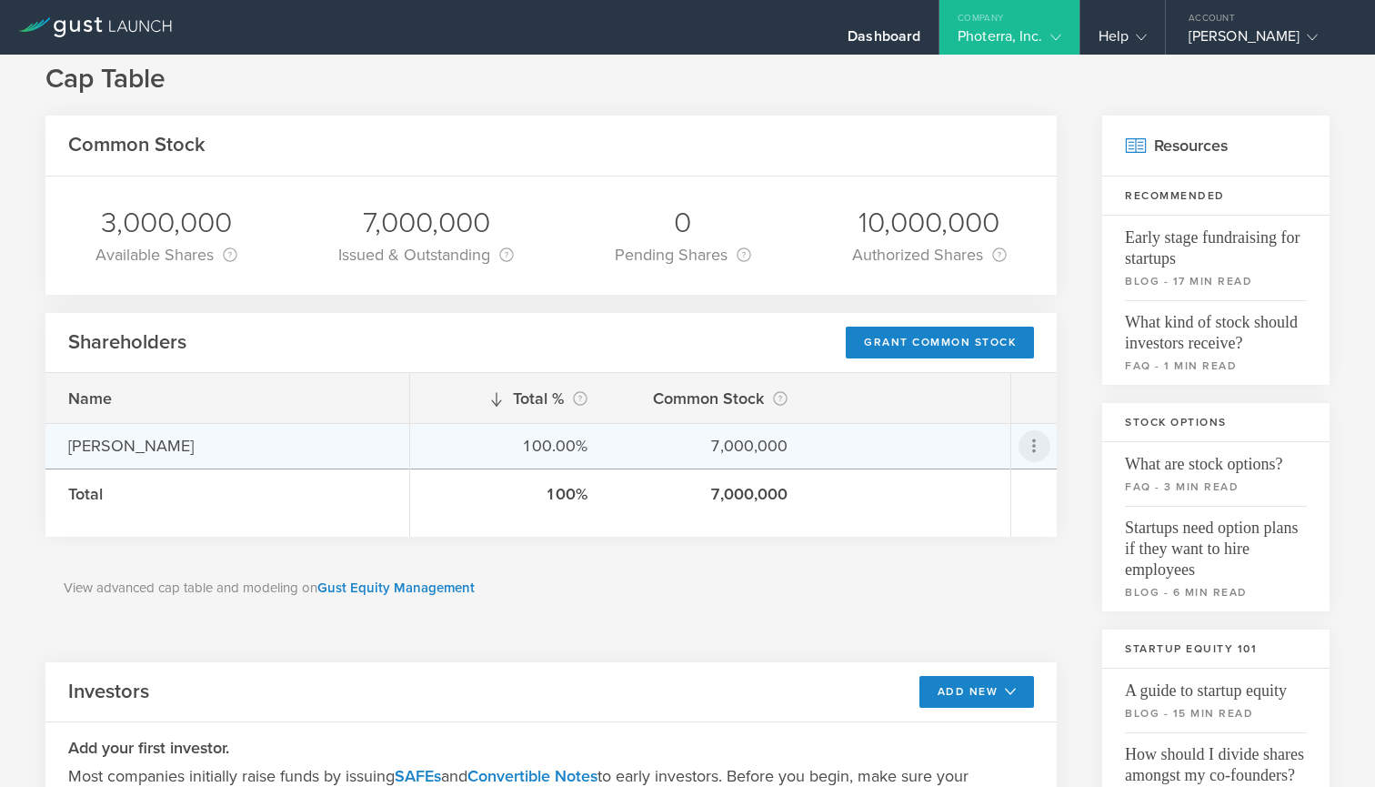
click at [1037, 447] on icon at bounding box center [1034, 446] width 22 height 22
click at [1074, 619] on md-backdrop at bounding box center [687, 393] width 1375 height 787
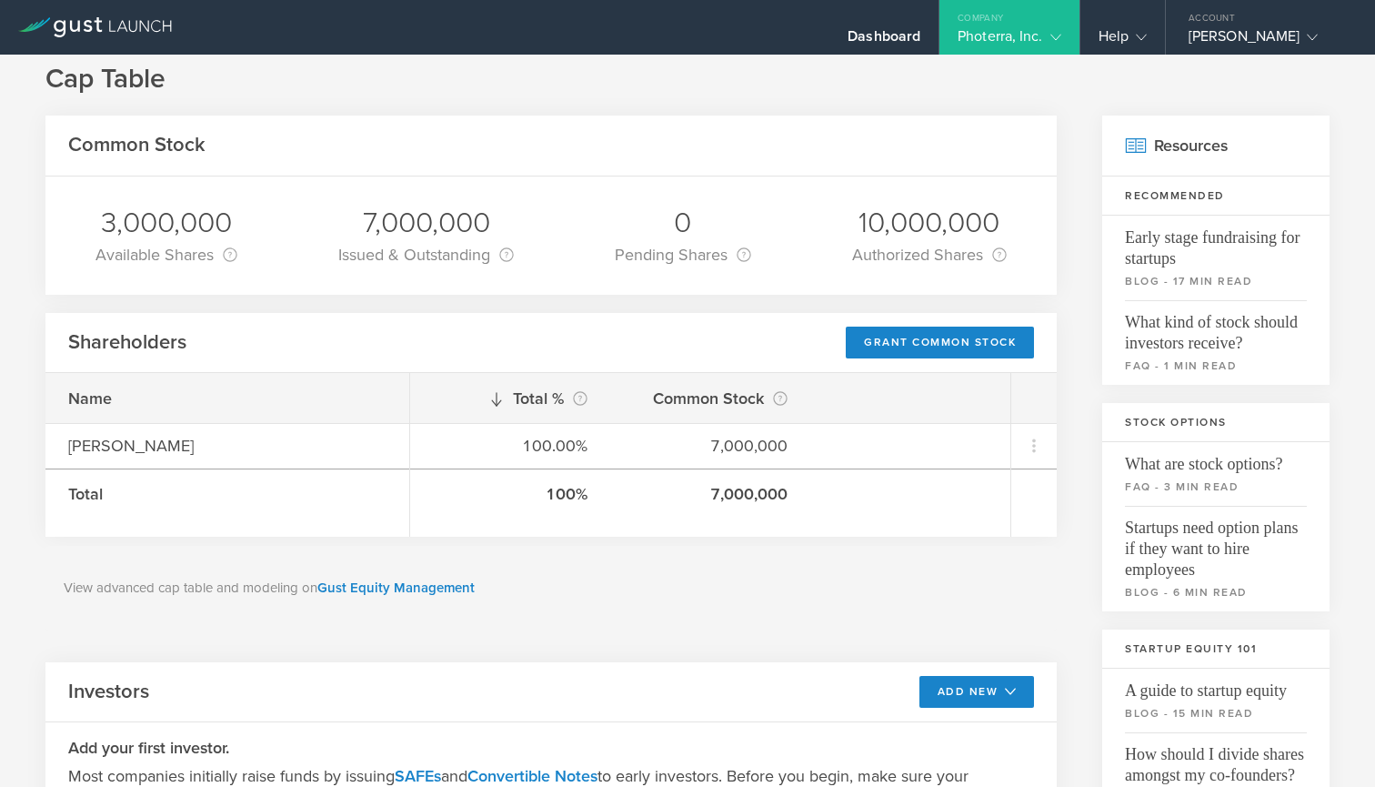
click at [1077, 622] on div "Common Stock 3,000,000 Available Shares This is the number of shares that the c…" at bounding box center [687, 710] width 1284 height 1188
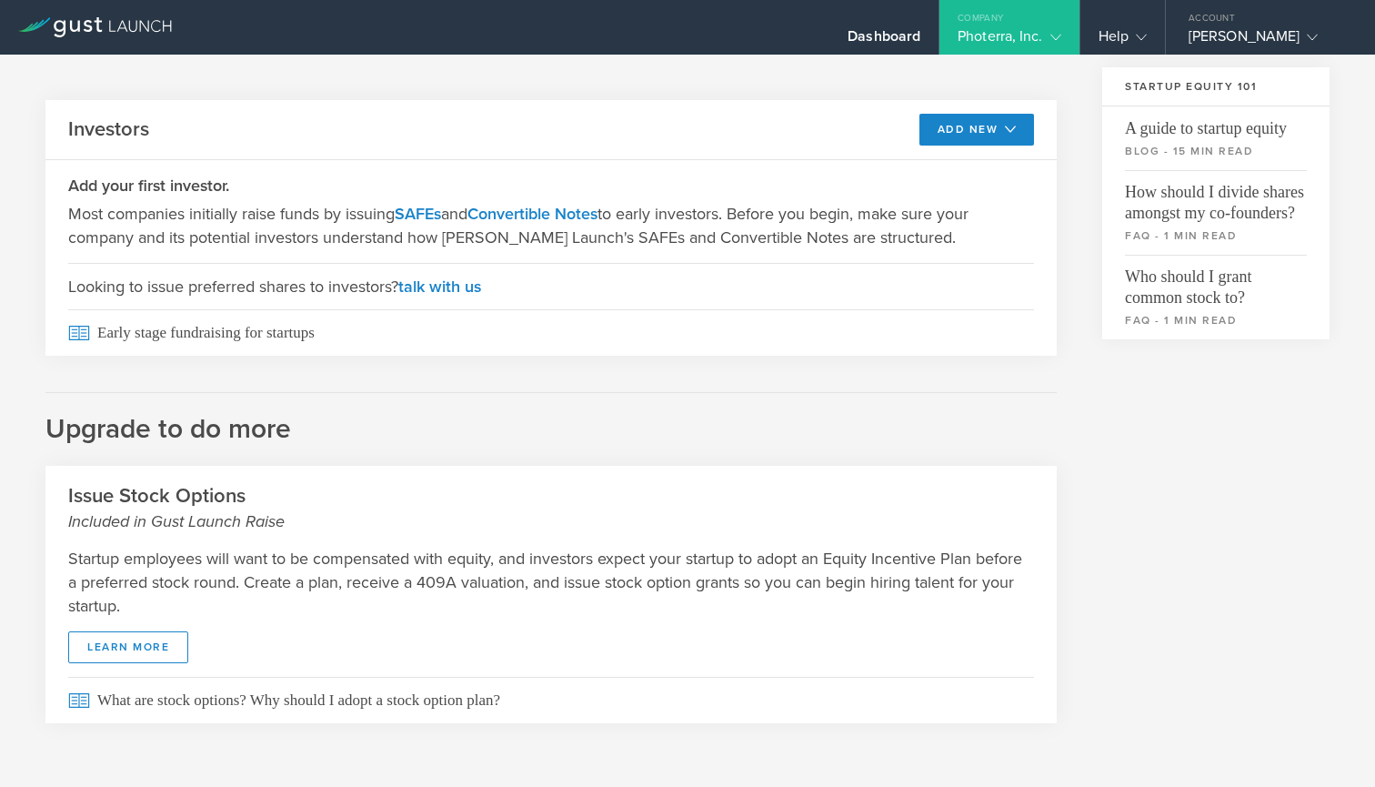
scroll to position [592, 0]
click at [1046, 38] on gust-icon at bounding box center [1052, 36] width 18 height 18
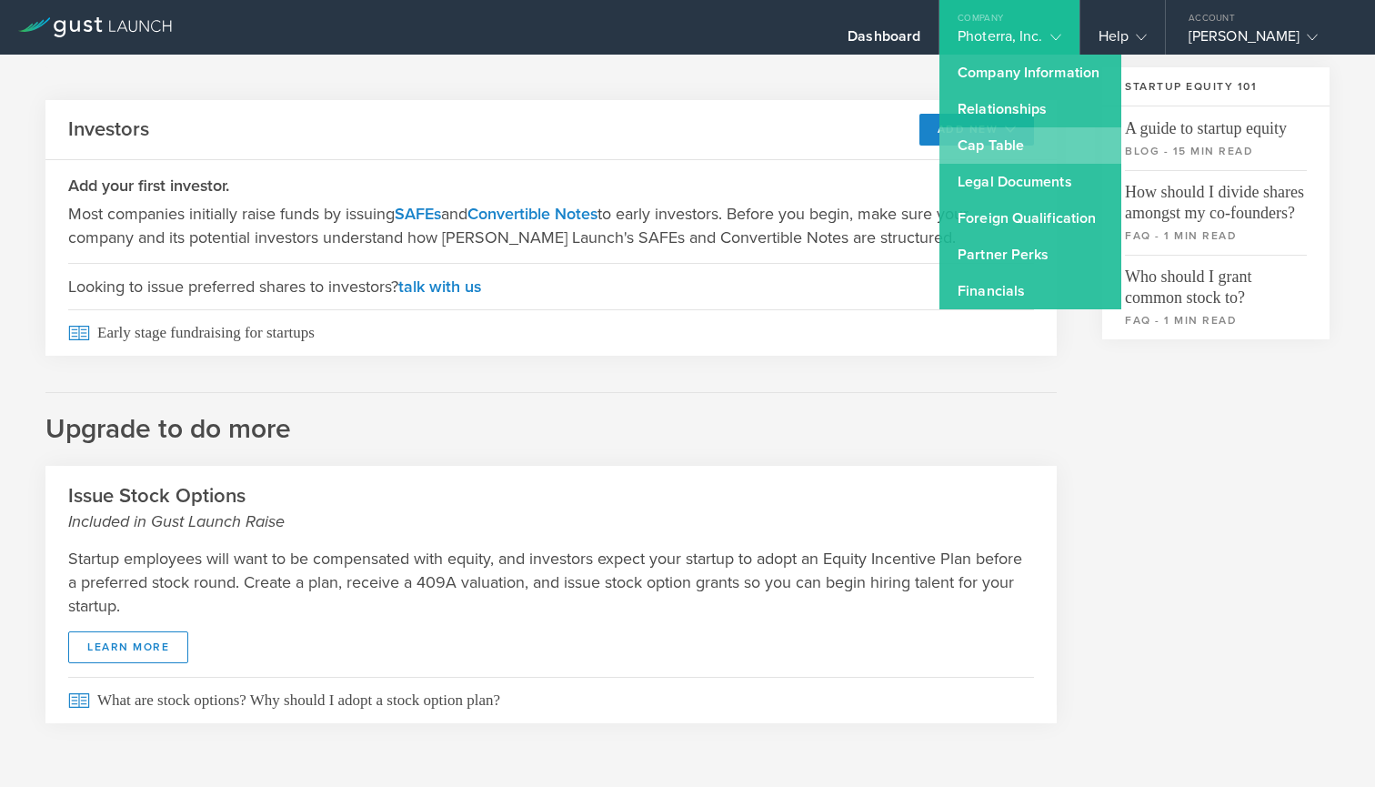
click at [995, 154] on link "Cap Table" at bounding box center [1030, 145] width 182 height 36
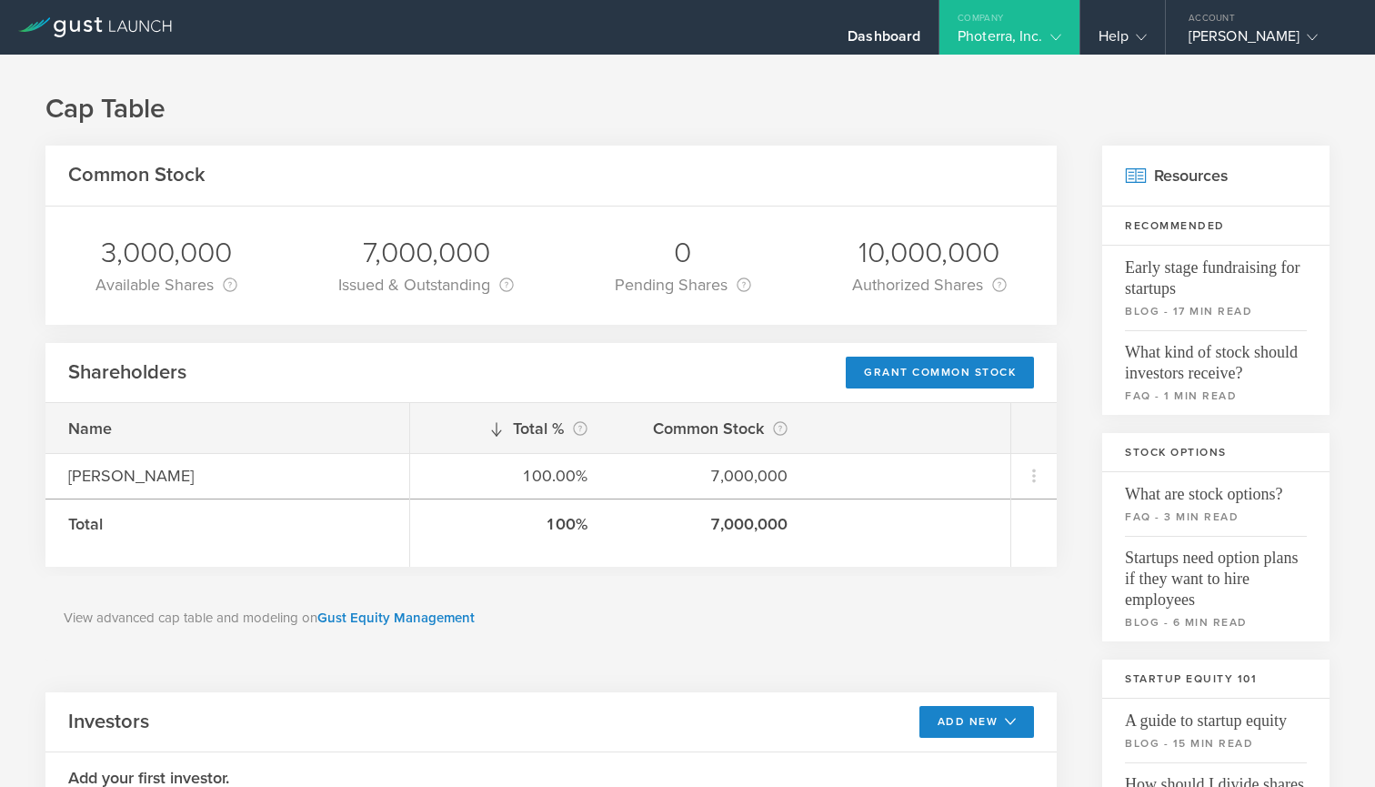
scroll to position [0, 0]
click at [262, 126] on h1 "Cap Table" at bounding box center [687, 109] width 1284 height 36
click at [397, 619] on link "Gust Equity Management" at bounding box center [395, 617] width 157 height 16
